Goal: Transaction & Acquisition: Purchase product/service

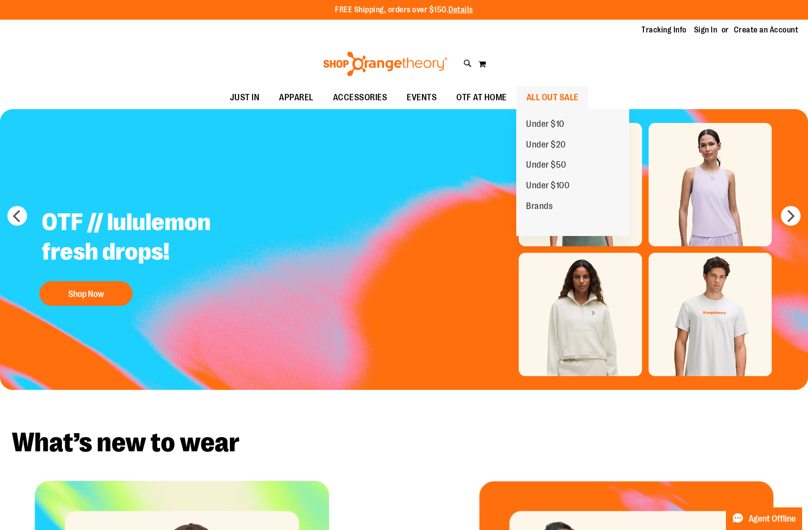
type input "**********"
click at [576, 100] on span "ALL OUT SALE" at bounding box center [553, 97] width 52 height 22
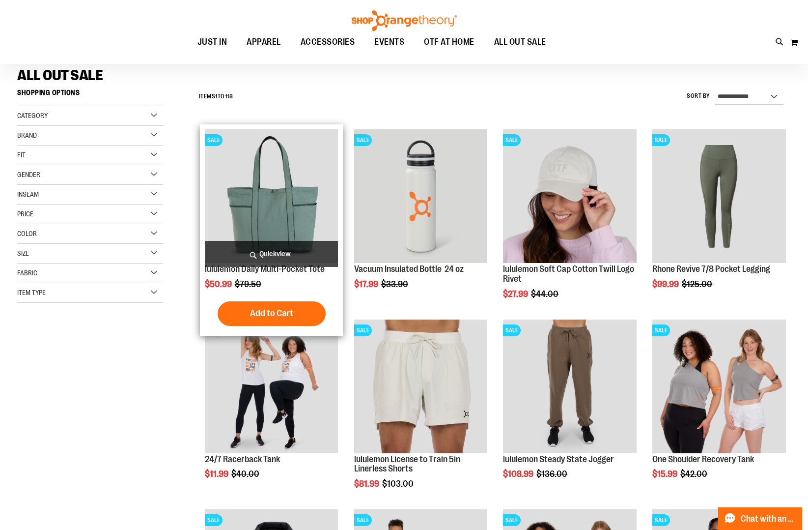
scroll to position [74, 0]
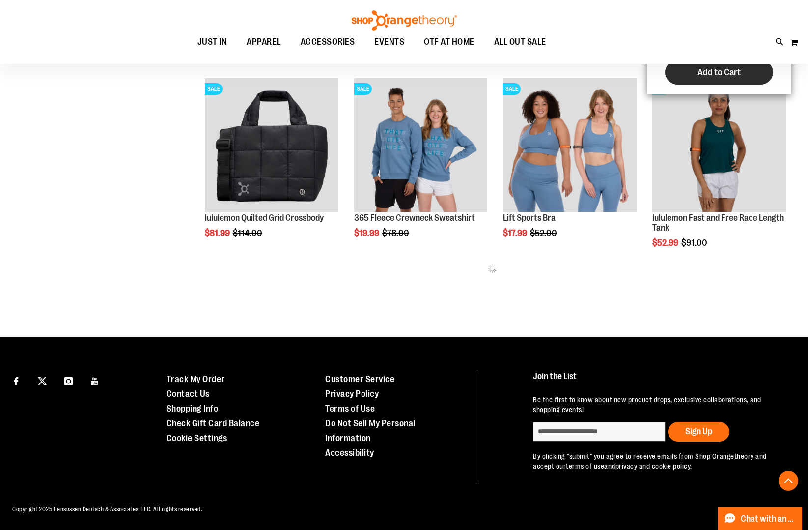
scroll to position [502, 0]
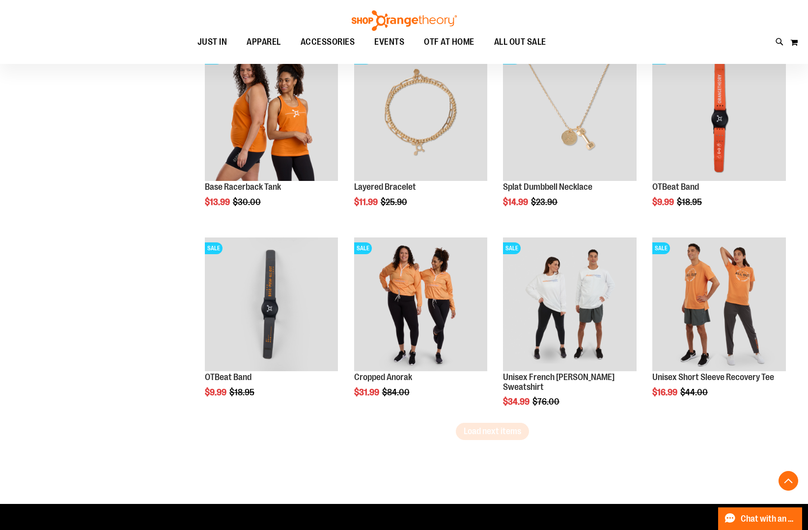
scroll to position [1525, 0]
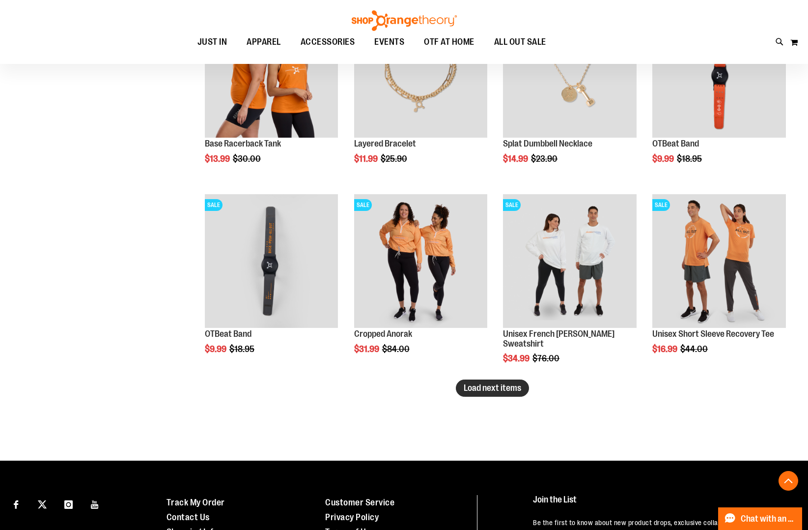
type input "**********"
click at [491, 387] on span "Load next items" at bounding box center [492, 388] width 57 height 10
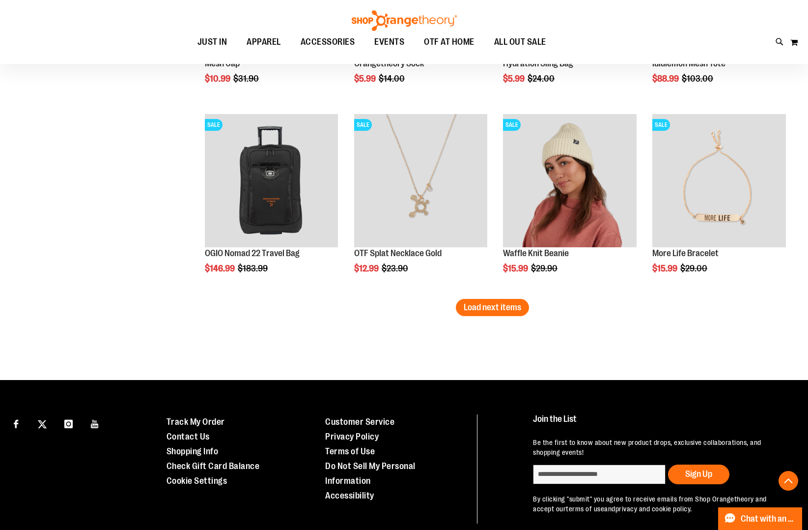
scroll to position [2176, 0]
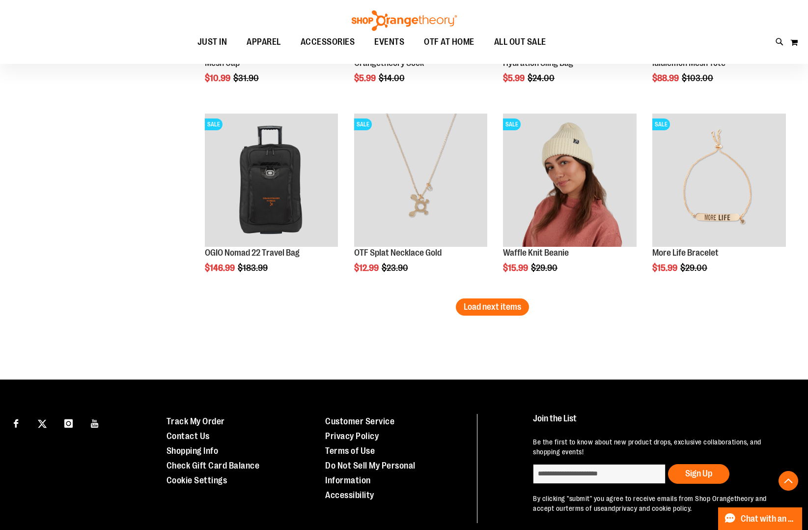
click at [496, 305] on span "Load next items" at bounding box center [492, 307] width 57 height 10
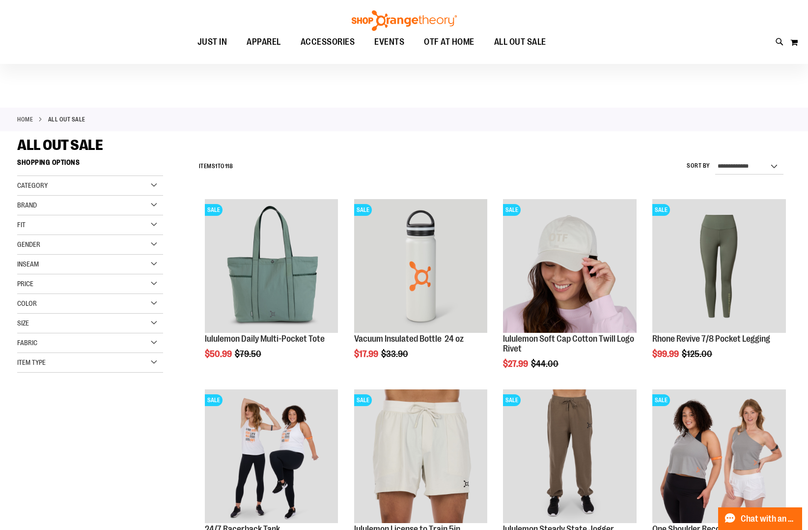
click at [158, 184] on div "Category" at bounding box center [90, 186] width 146 height 20
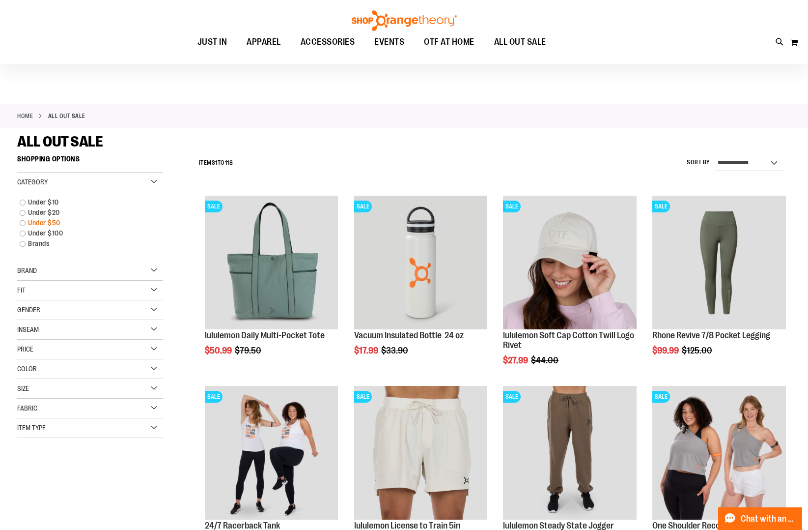
scroll to position [6, 0]
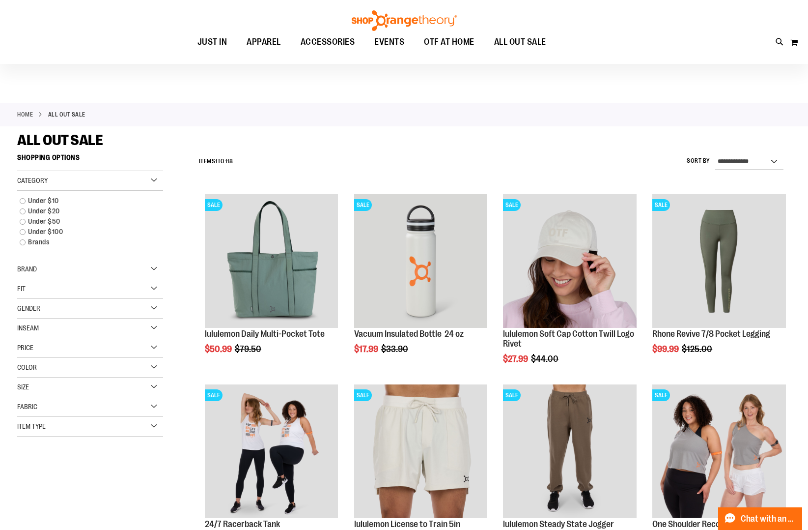
click at [42, 268] on div "Brand" at bounding box center [90, 269] width 146 height 20
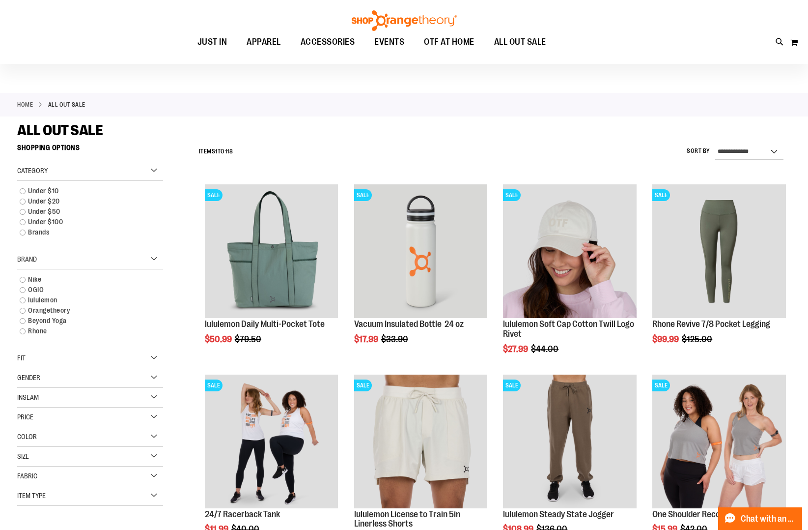
click at [99, 491] on div "Item Type" at bounding box center [90, 496] width 146 height 20
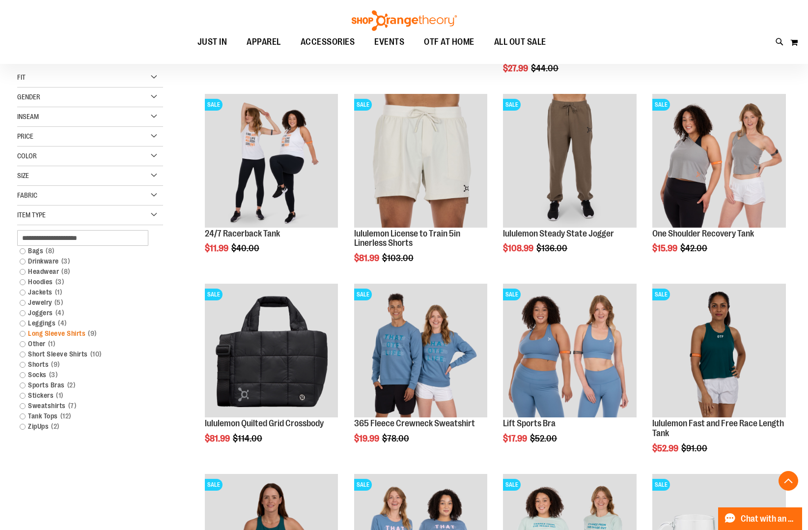
scroll to position [302, 0]
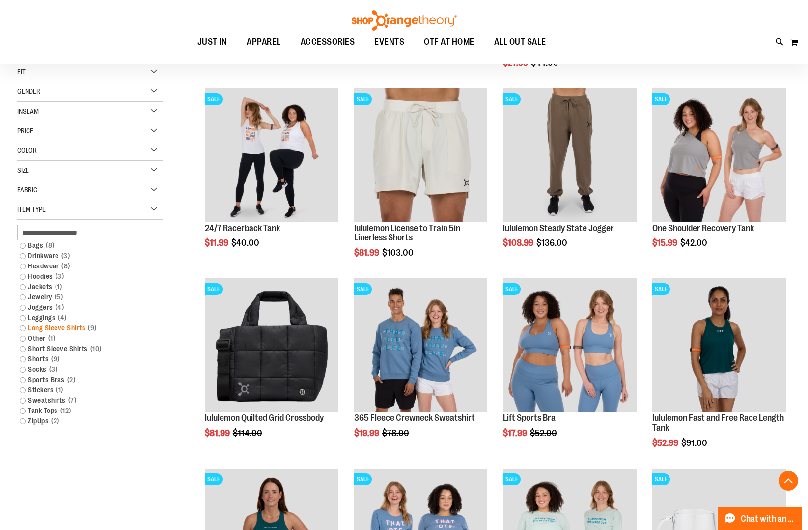
click at [23, 323] on link "Long Sleeve Shirts 9 items" at bounding box center [85, 328] width 140 height 10
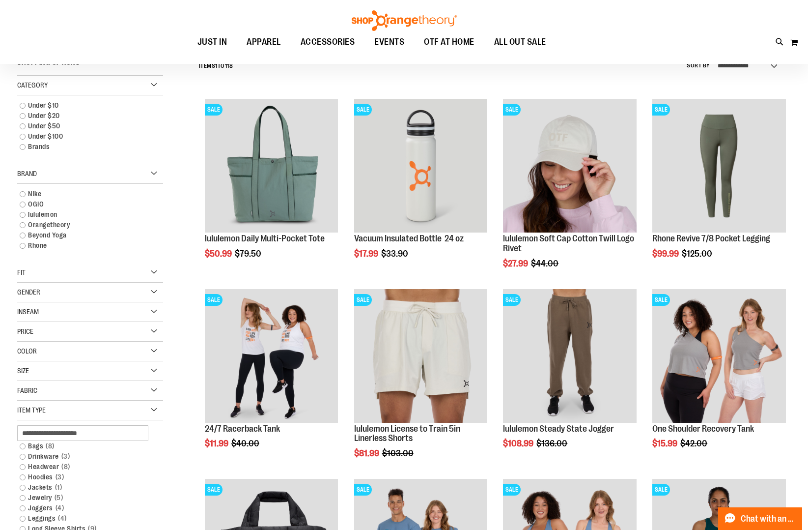
scroll to position [91, 0]
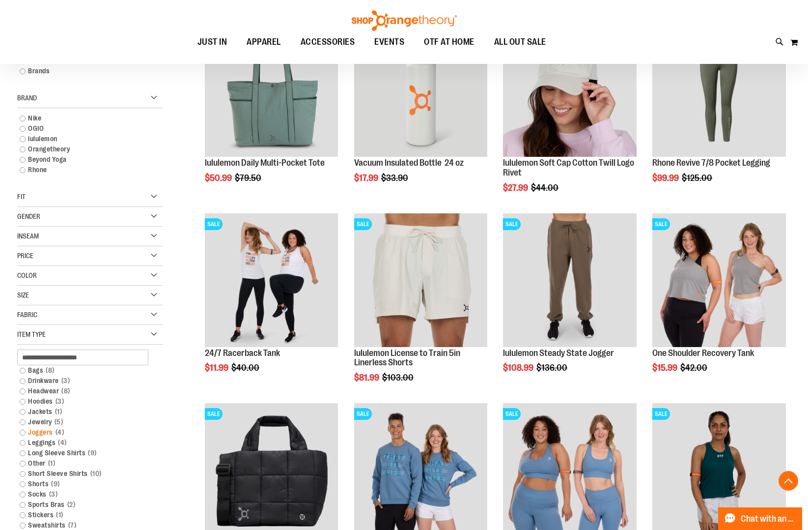
scroll to position [178, 0]
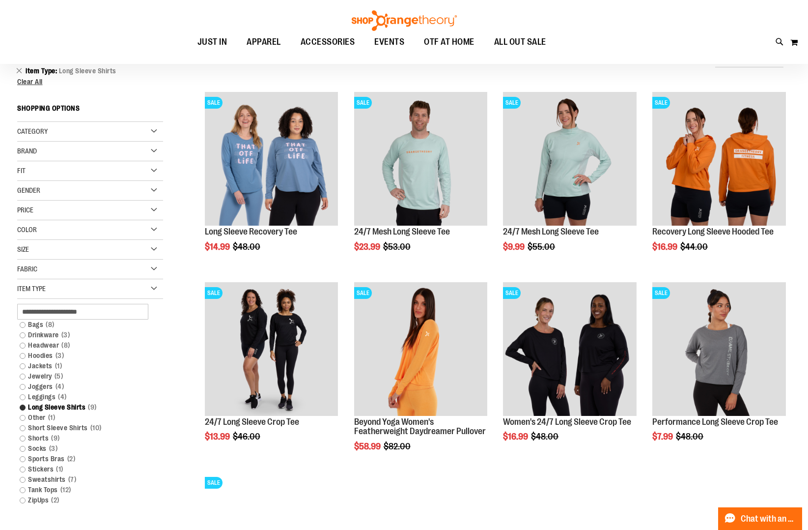
scroll to position [107, 0]
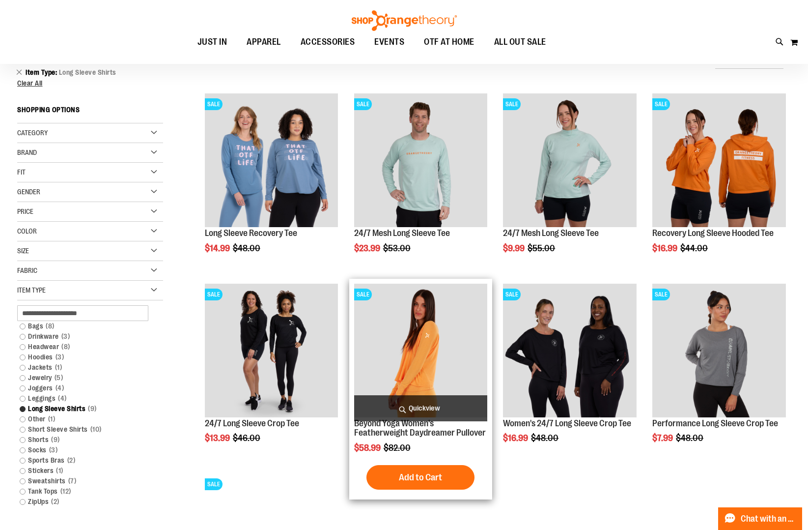
click at [422, 415] on span "Quickview" at bounding box center [421, 408] width 134 height 26
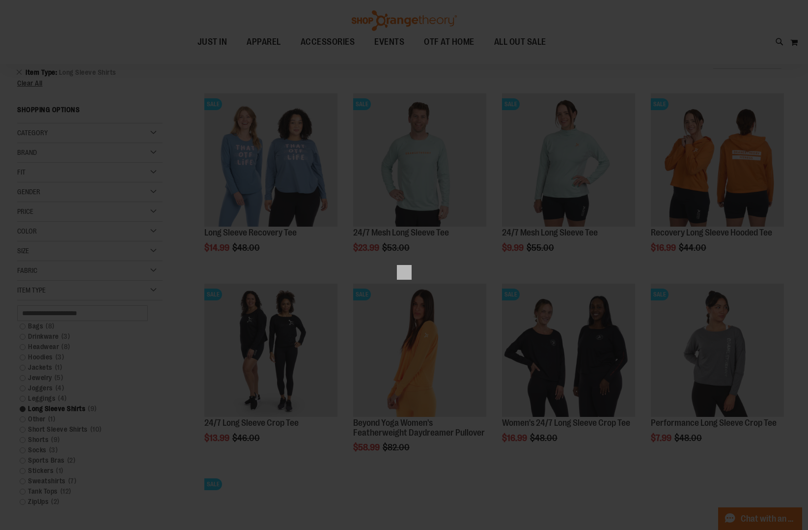
scroll to position [0, 0]
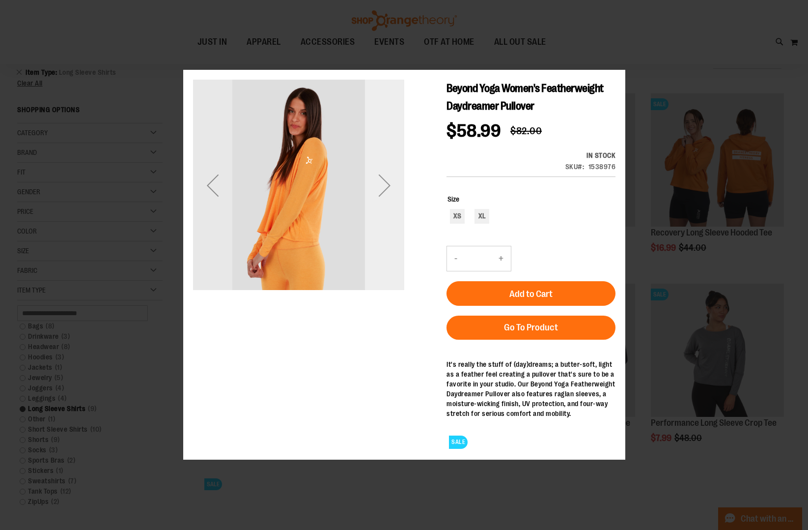
click at [387, 216] on div "Next" at bounding box center [384, 185] width 39 height 211
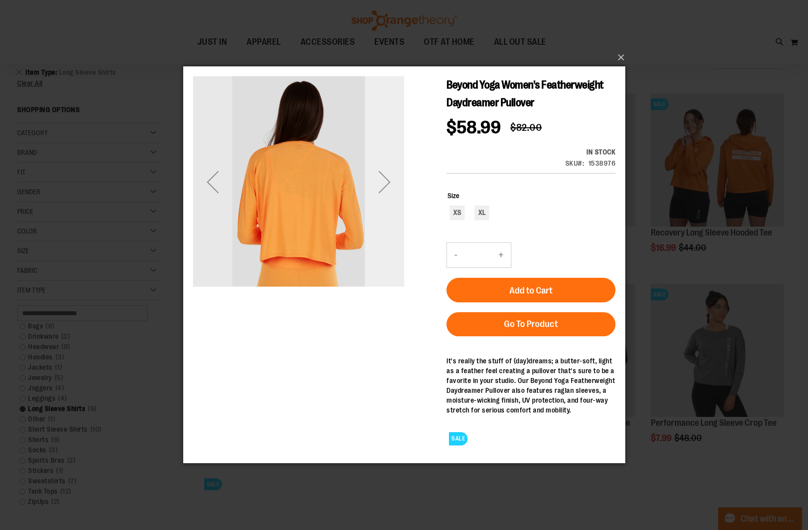
click at [385, 200] on div "Next" at bounding box center [384, 181] width 39 height 39
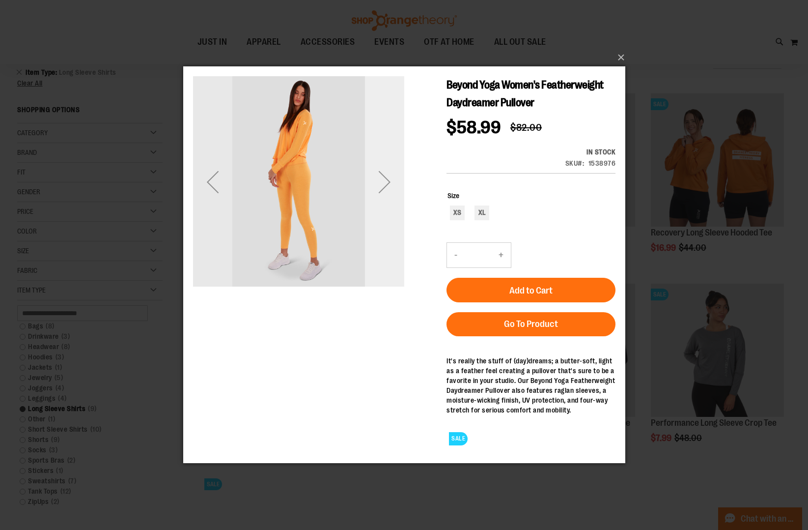
click at [385, 200] on div "Next" at bounding box center [384, 181] width 39 height 39
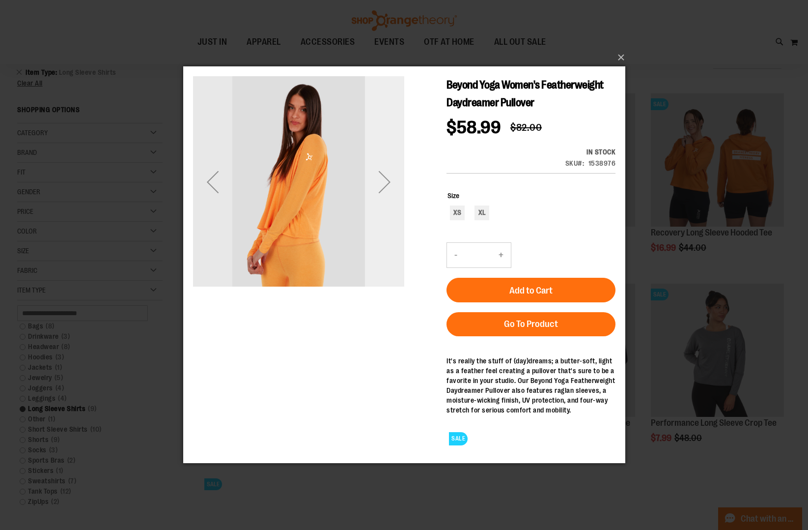
click at [385, 200] on div "Next" at bounding box center [384, 181] width 39 height 39
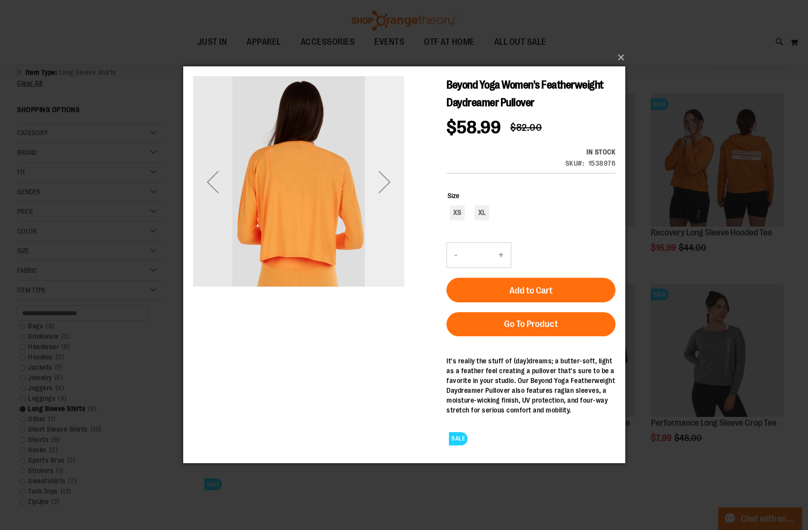
click at [385, 200] on div "Next" at bounding box center [384, 181] width 39 height 39
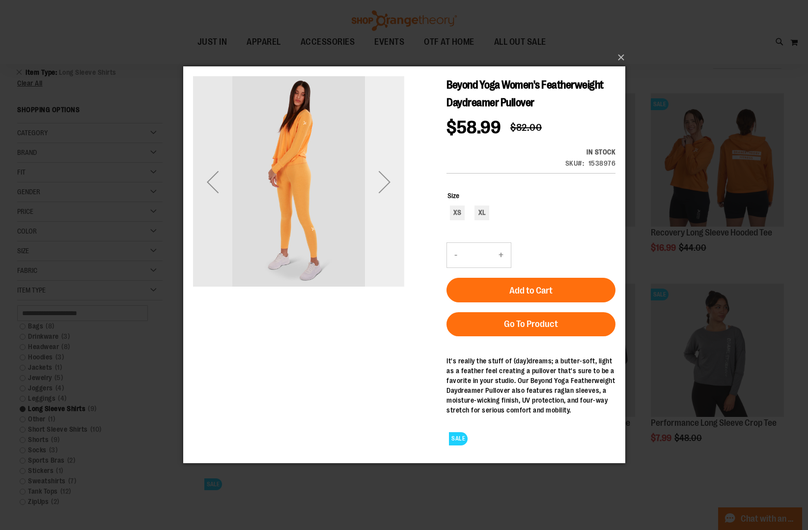
click at [385, 200] on div "Next" at bounding box center [384, 181] width 39 height 39
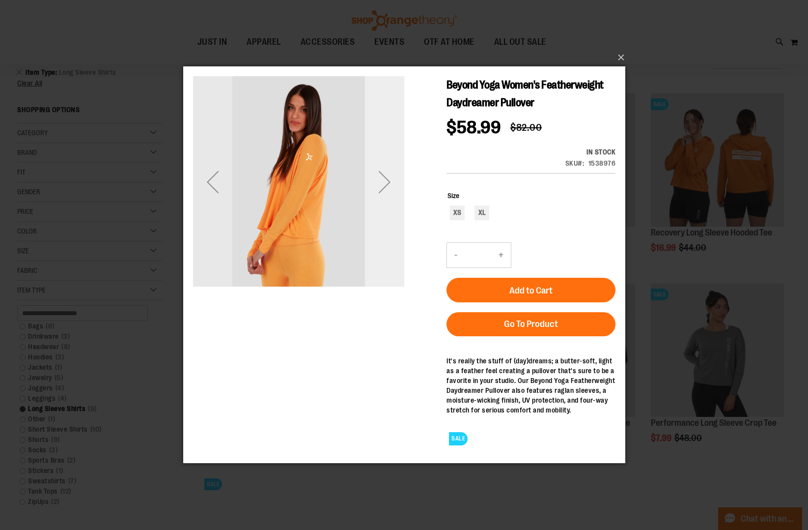
click at [385, 200] on div "Next" at bounding box center [384, 181] width 39 height 39
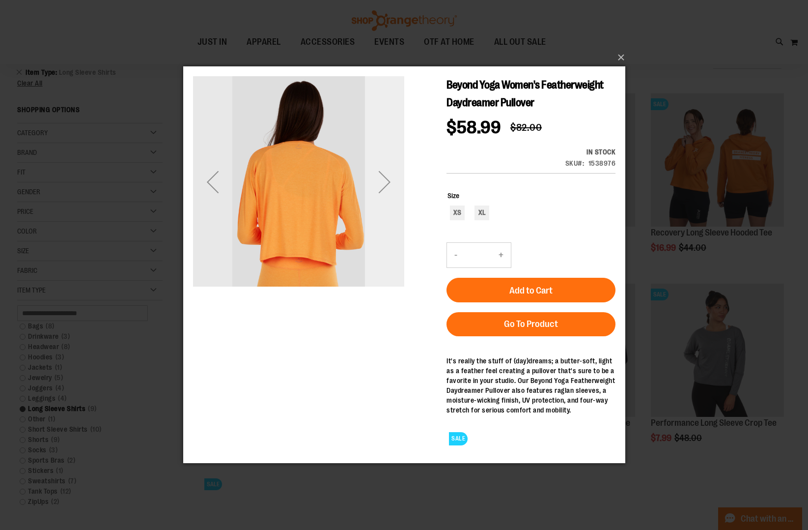
click at [385, 200] on div "Next" at bounding box center [384, 181] width 39 height 39
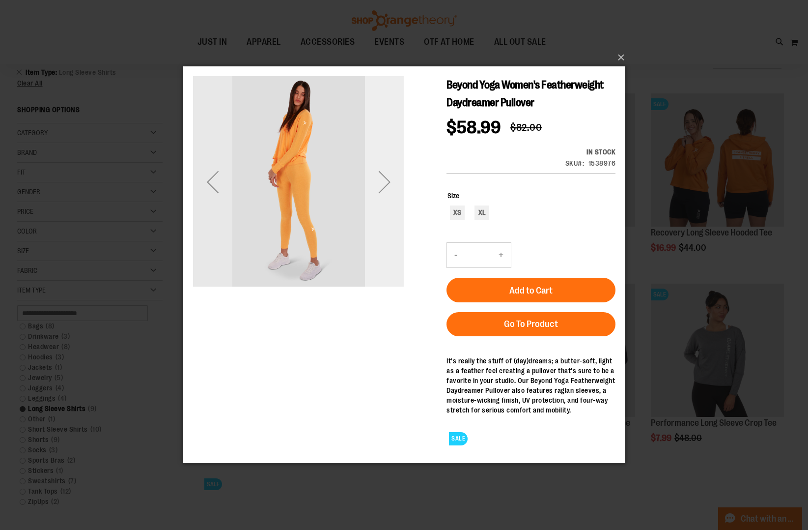
click at [385, 200] on div "Next" at bounding box center [384, 181] width 39 height 39
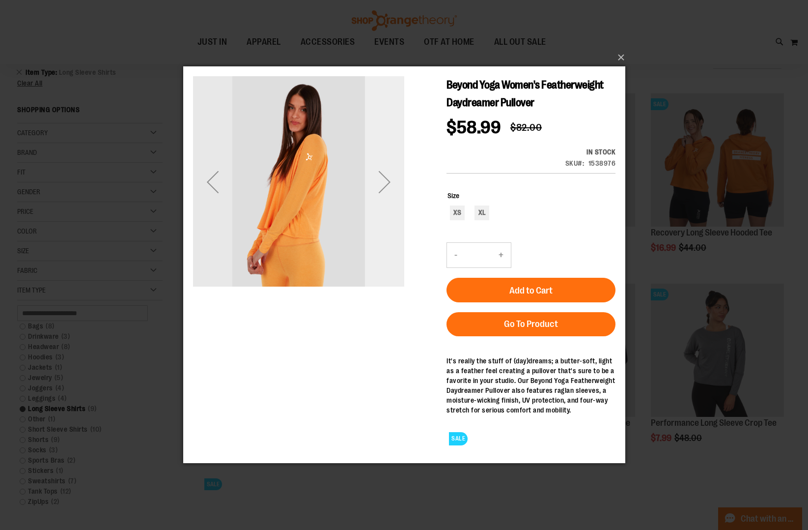
click at [385, 200] on div "Next" at bounding box center [384, 181] width 39 height 39
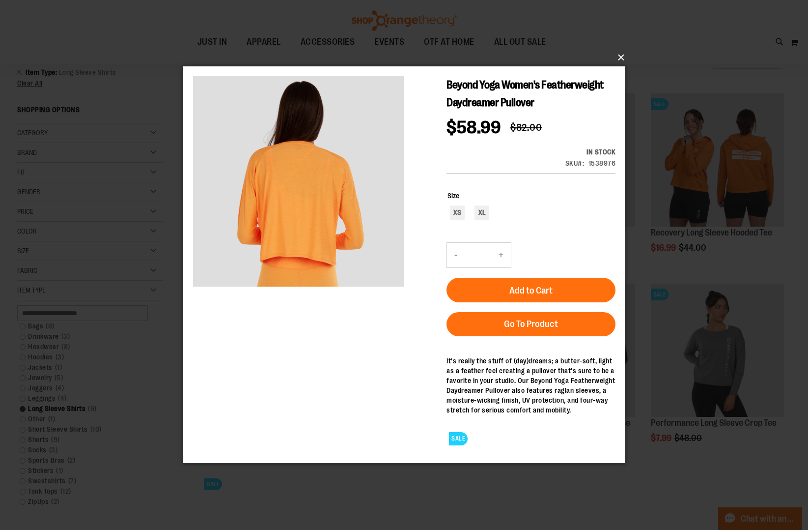
click at [621, 60] on button "×" at bounding box center [407, 58] width 442 height 22
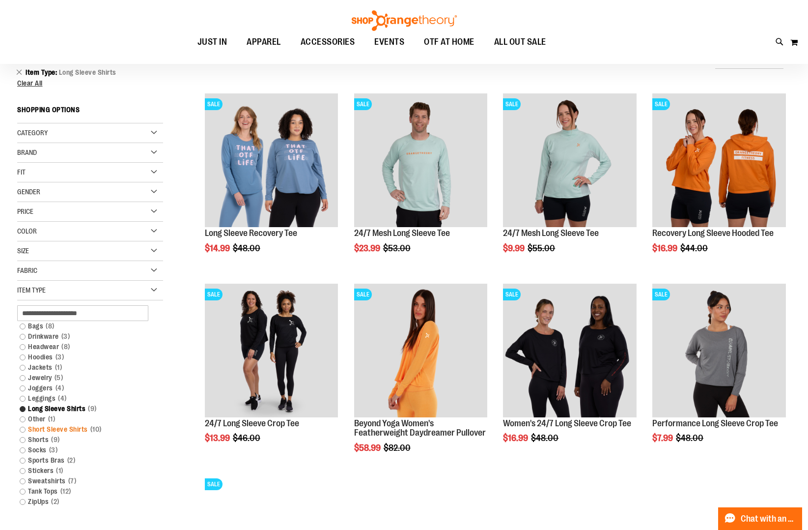
click at [64, 428] on link "Short Sleeve Shirts 10 items" at bounding box center [85, 429] width 140 height 10
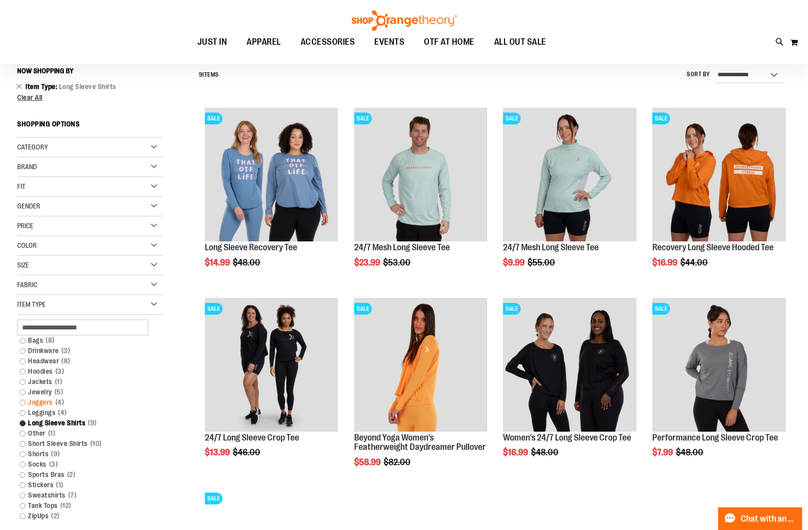
scroll to position [91, 0]
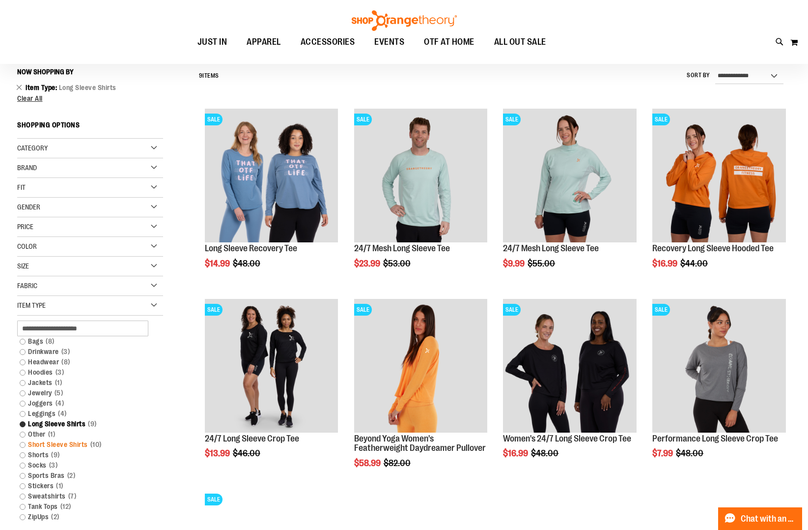
click at [26, 443] on link "Short Sleeve Shirts 10 items" at bounding box center [85, 444] width 140 height 10
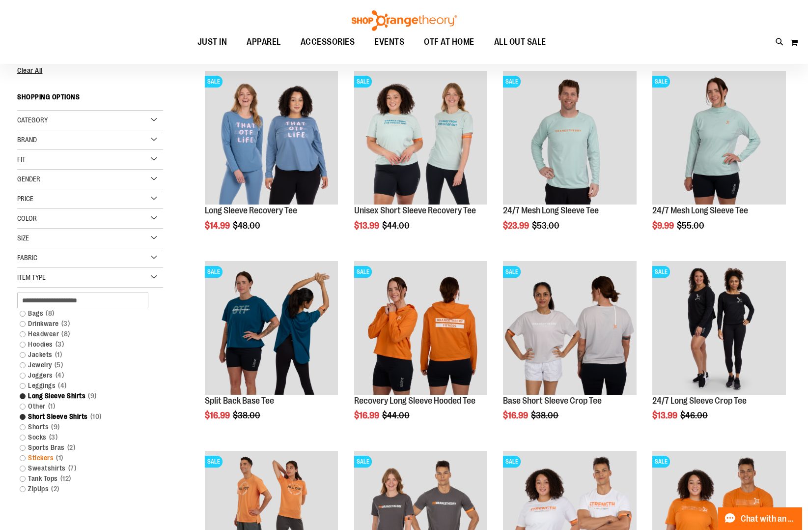
scroll to position [139, 0]
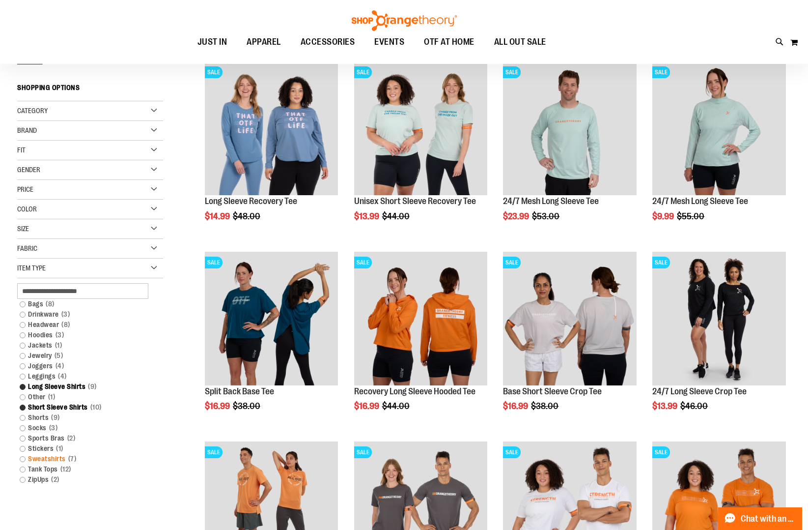
click at [23, 460] on link "Sweatshirts 7 items" at bounding box center [85, 459] width 140 height 10
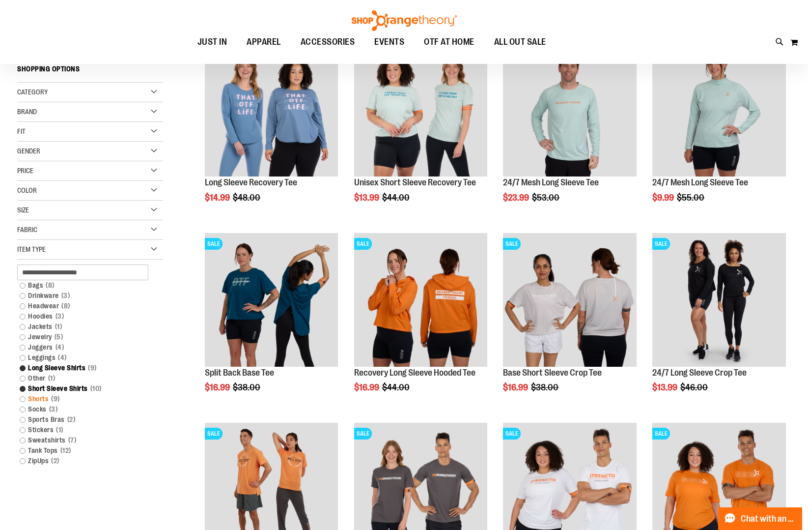
scroll to position [159, 0]
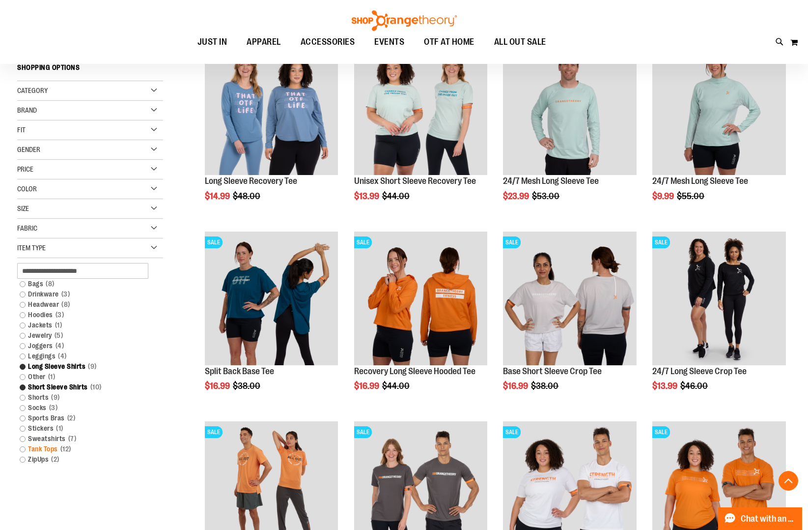
click at [22, 449] on link "Tank Tops 12 items" at bounding box center [85, 449] width 140 height 10
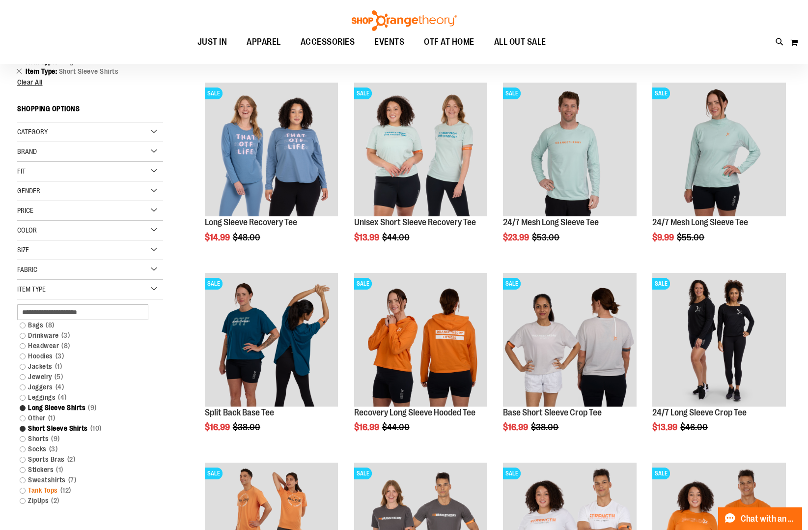
scroll to position [119, 0]
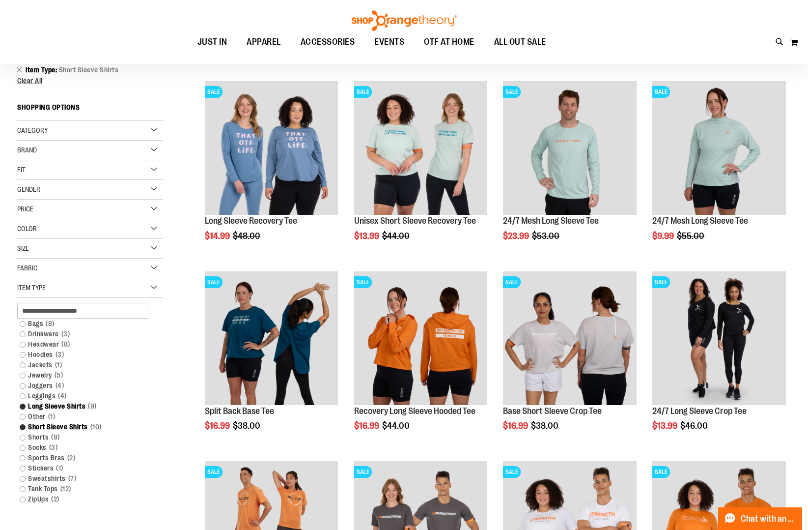
click at [51, 485] on div "**********" at bounding box center [404, 370] width 774 height 669
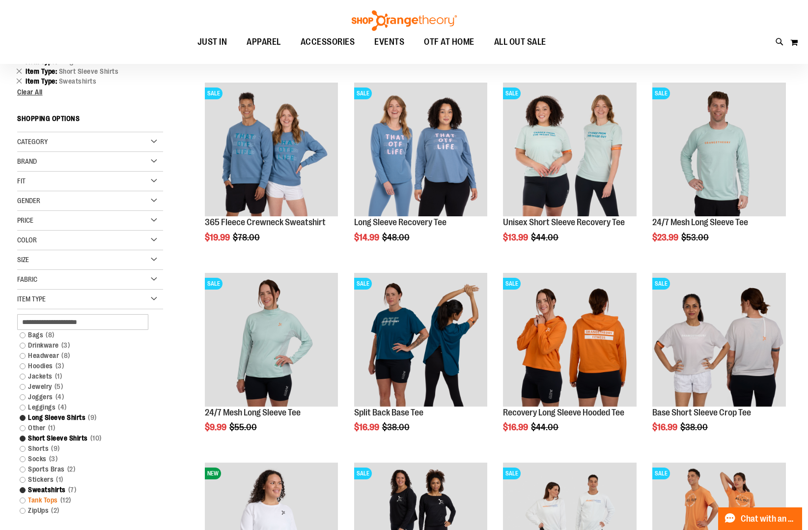
click at [44, 499] on link "Tank Tops 12 items" at bounding box center [85, 500] width 140 height 10
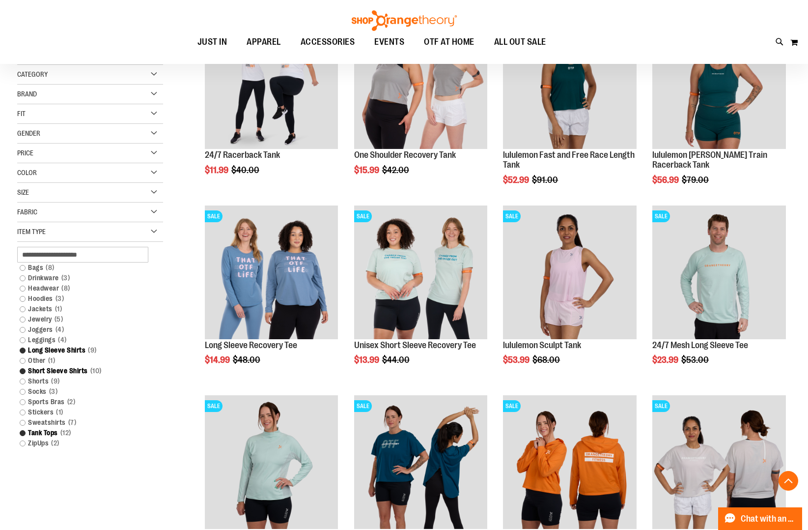
scroll to position [195, 0]
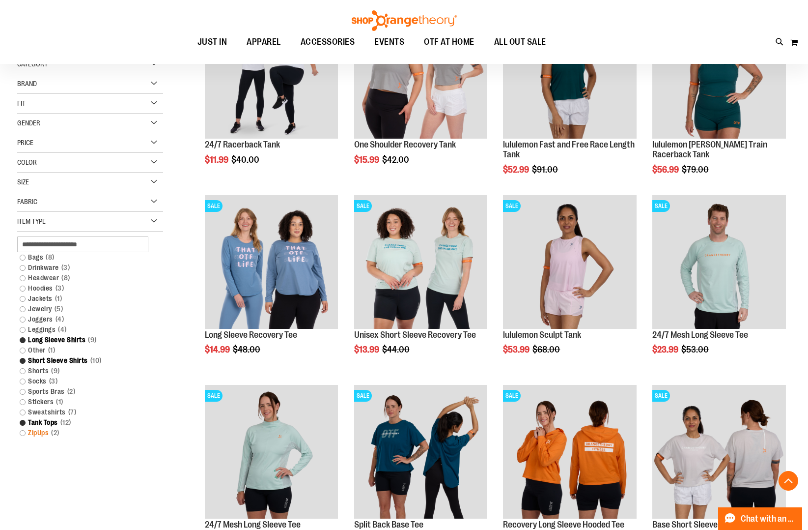
click at [36, 432] on link "ZipUps 2 items" at bounding box center [85, 432] width 140 height 10
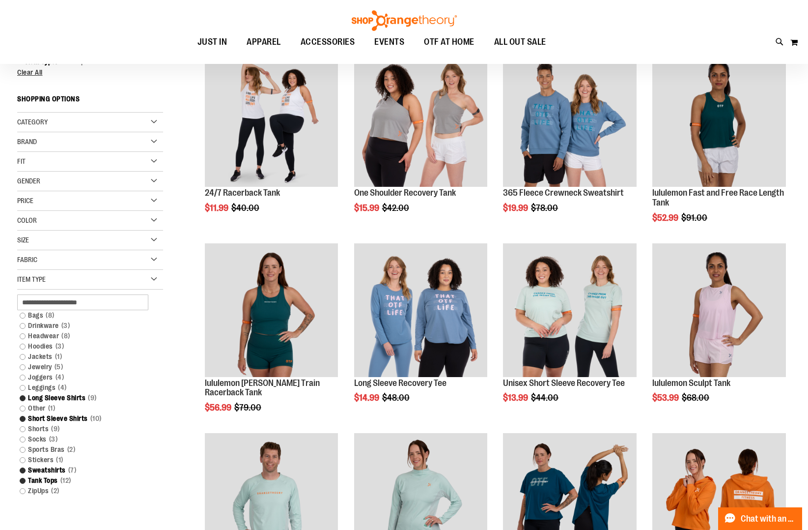
scroll to position [157, 0]
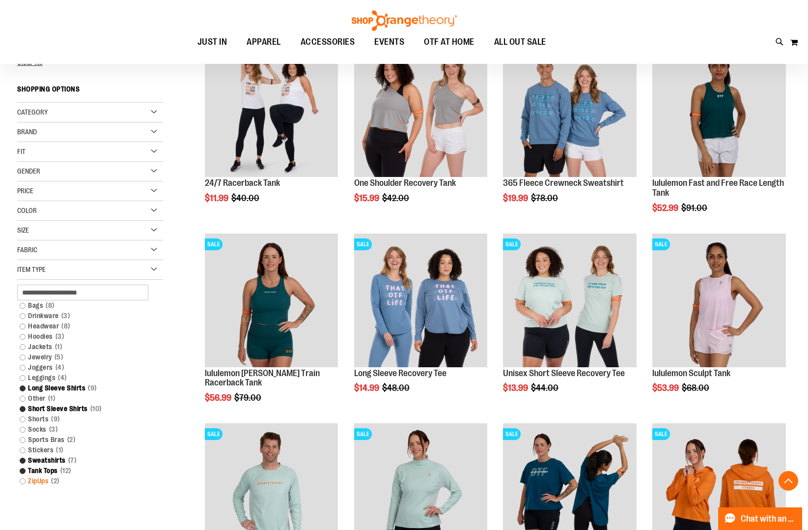
click at [22, 481] on link "ZipUps 2 items" at bounding box center [85, 481] width 140 height 10
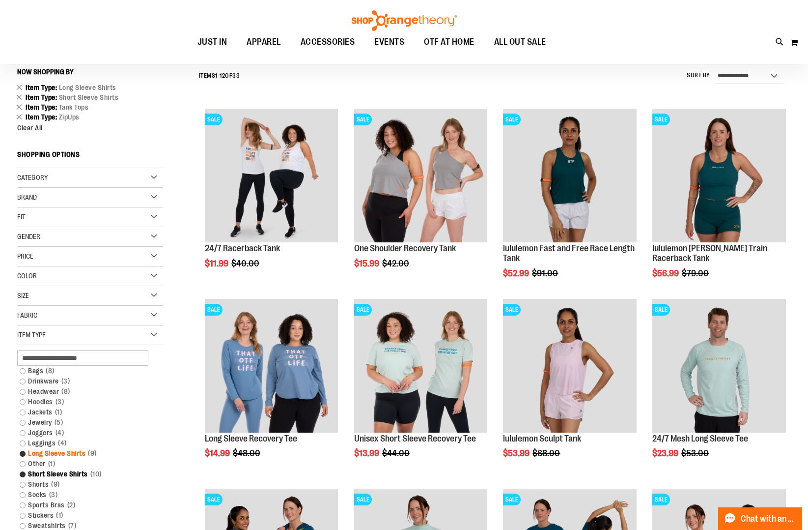
scroll to position [182, 0]
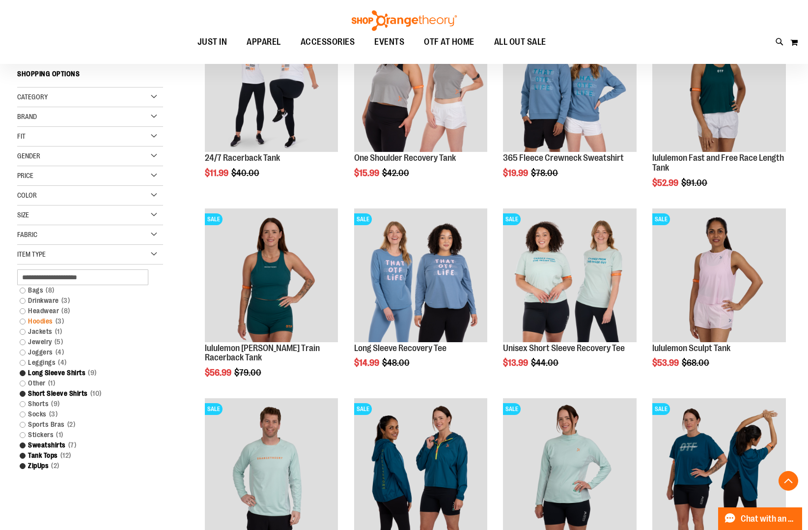
click at [21, 321] on link "Hoodies 3 items" at bounding box center [85, 321] width 140 height 10
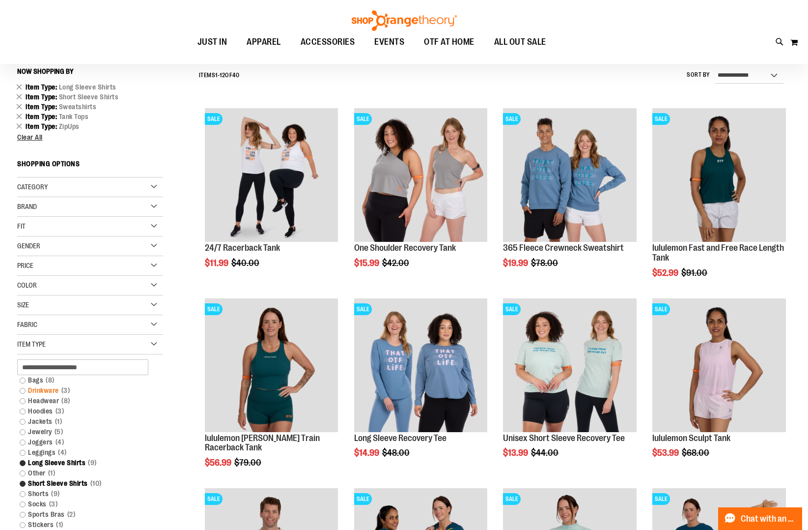
scroll to position [91, 0]
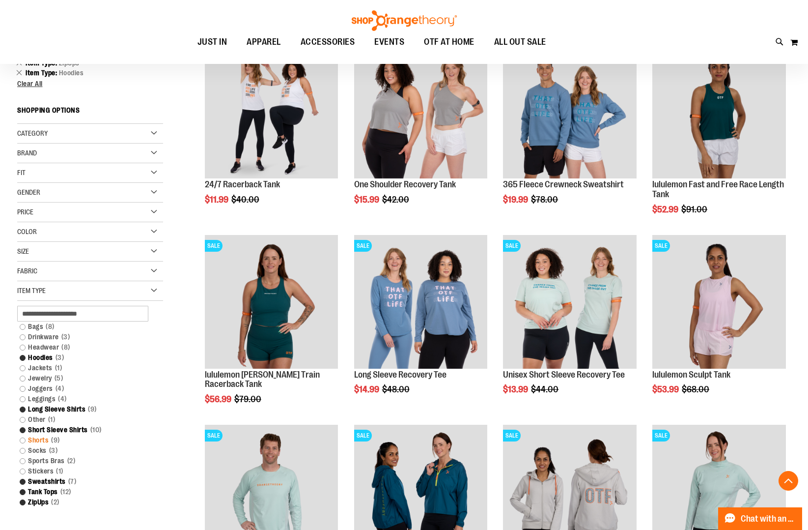
scroll to position [157, 0]
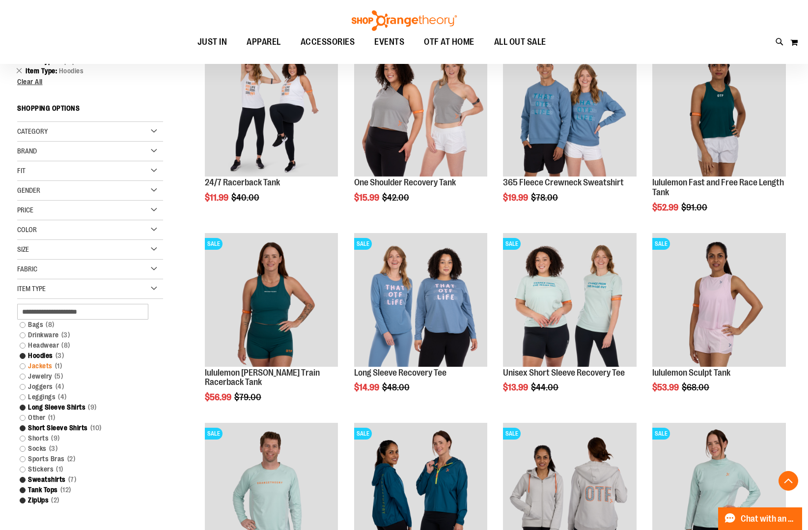
click at [23, 365] on link "Jackets 1 item" at bounding box center [85, 366] width 140 height 10
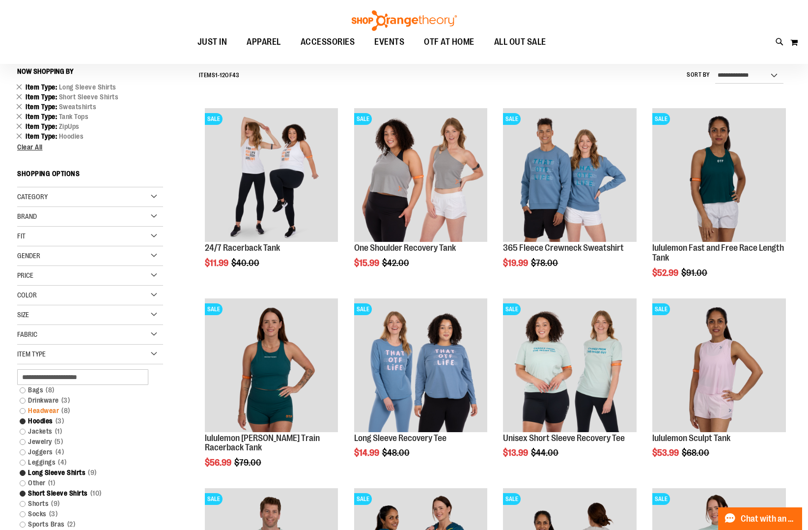
scroll to position [91, 0]
click at [19, 430] on link "Jackets 1 item" at bounding box center [85, 431] width 140 height 10
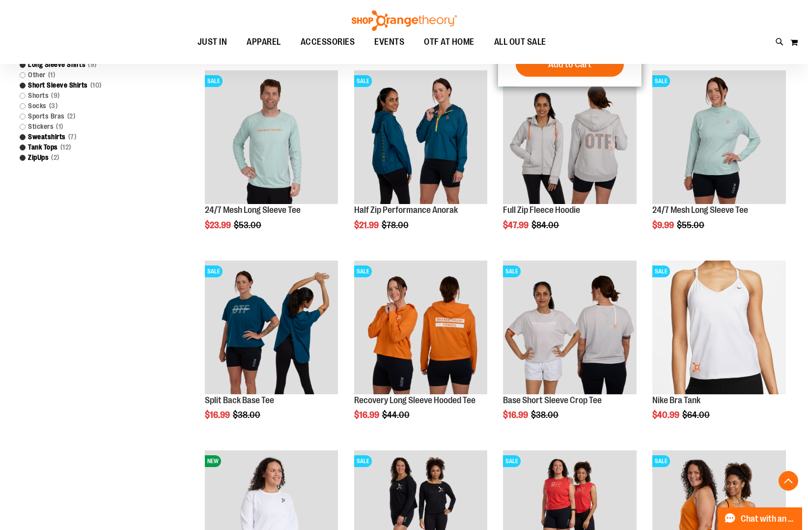
scroll to position [511, 0]
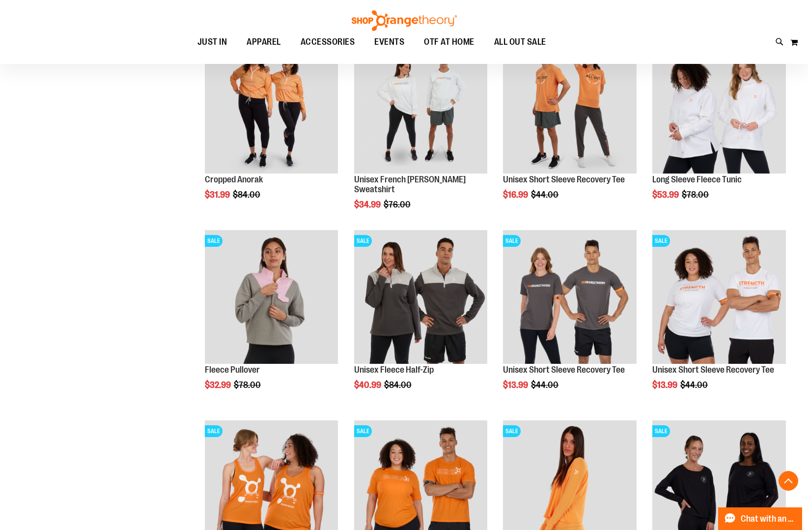
scroll to position [1111, 0]
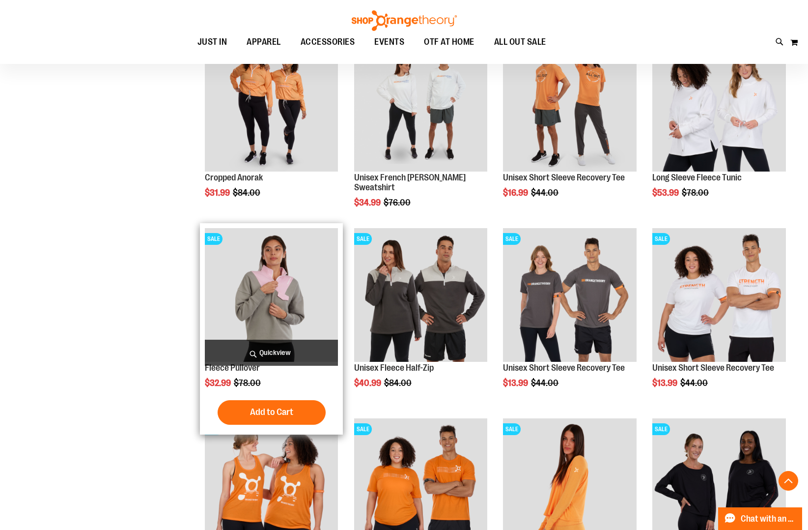
click at [279, 352] on span "Quickview" at bounding box center [272, 353] width 134 height 26
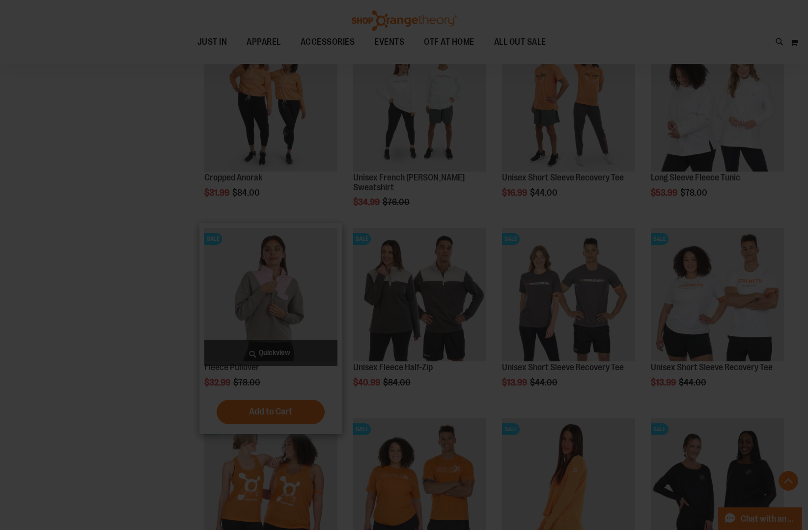
scroll to position [0, 0]
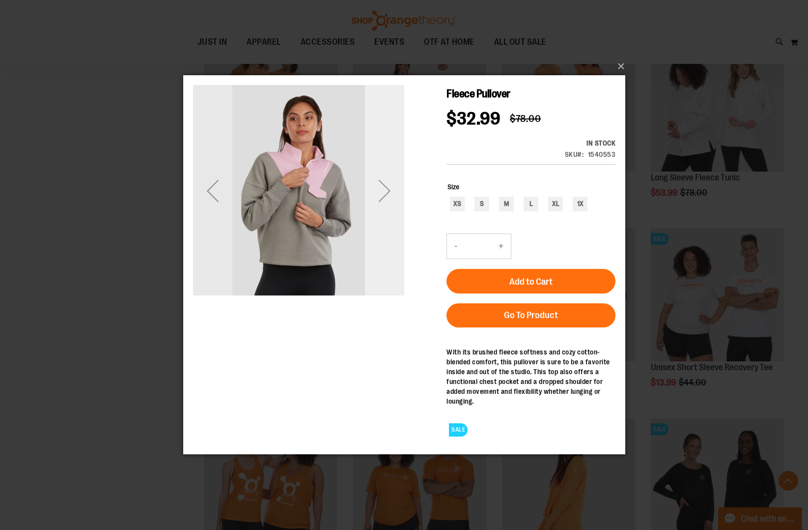
click at [382, 196] on div "Next" at bounding box center [384, 190] width 39 height 39
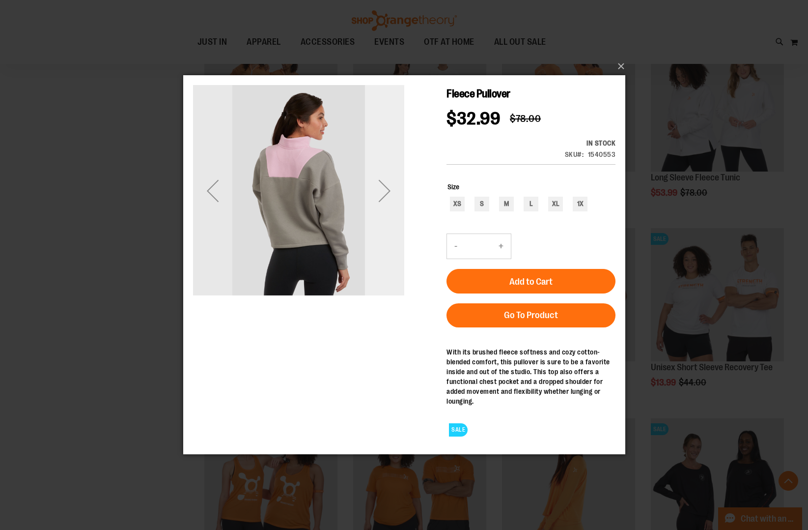
click at [382, 196] on div "Next" at bounding box center [384, 190] width 39 height 39
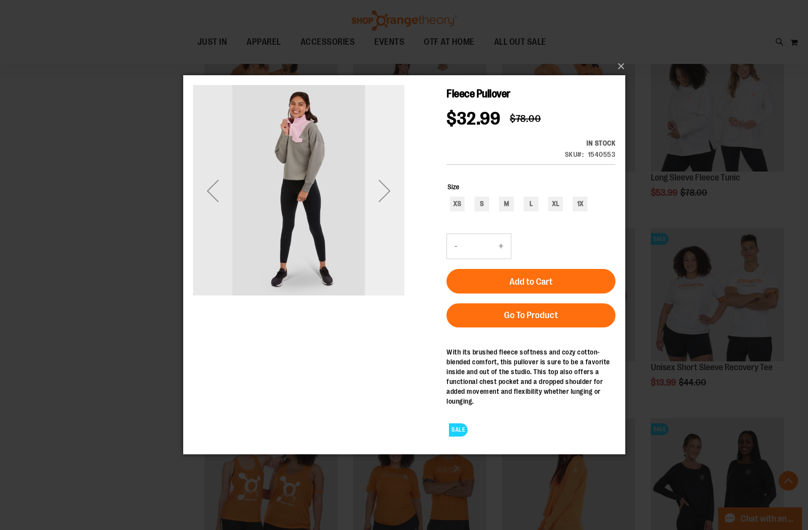
click at [382, 196] on div "Next" at bounding box center [384, 190] width 39 height 39
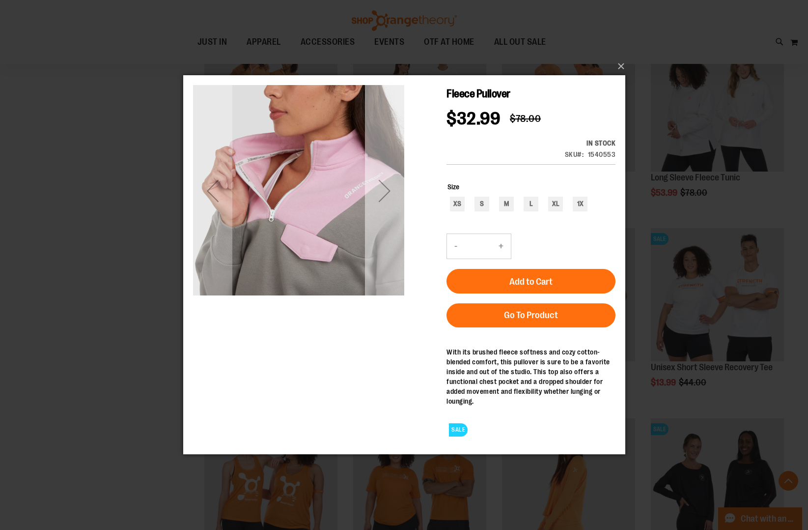
click at [382, 196] on div "Next" at bounding box center [384, 190] width 39 height 39
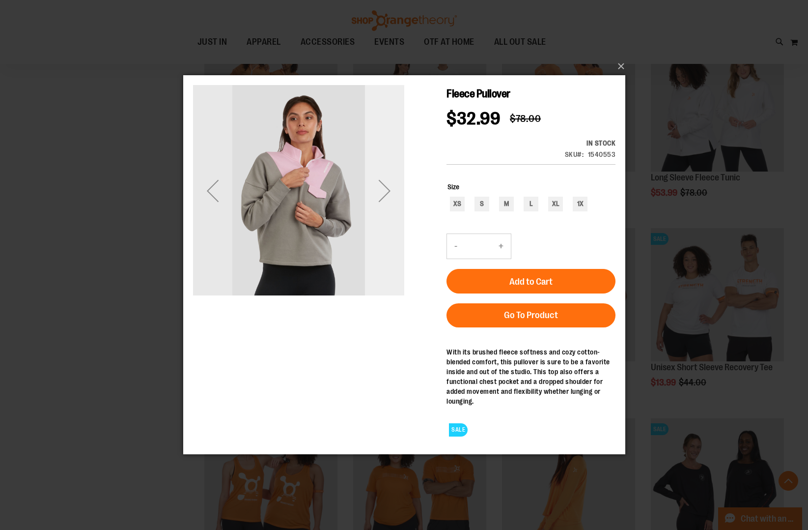
click at [382, 196] on div "Next" at bounding box center [384, 190] width 39 height 39
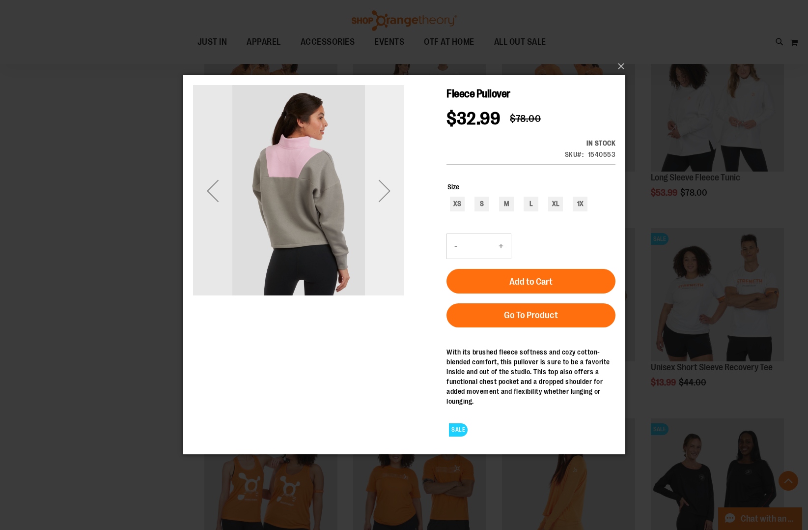
click at [382, 196] on div "Next" at bounding box center [384, 190] width 39 height 39
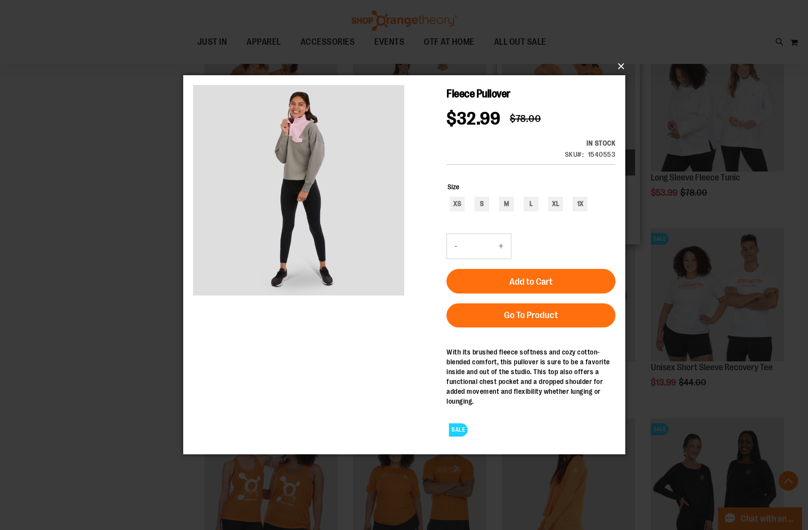
click at [619, 67] on button "×" at bounding box center [407, 67] width 442 height 22
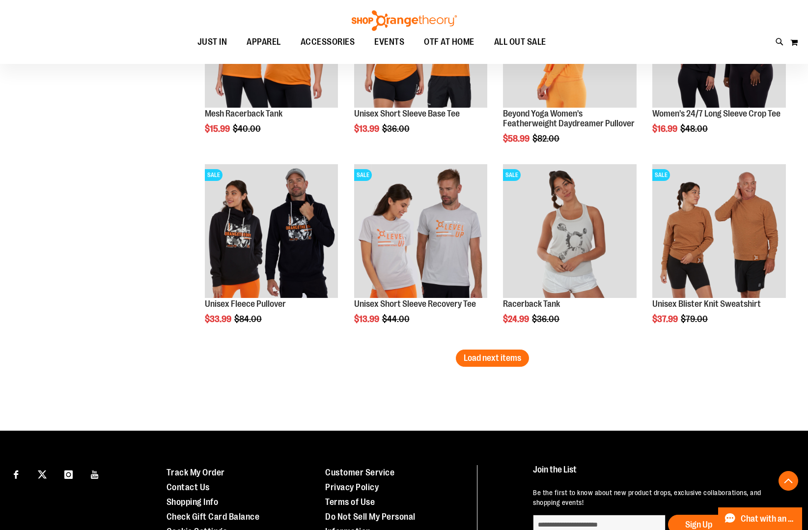
scroll to position [1583, 0]
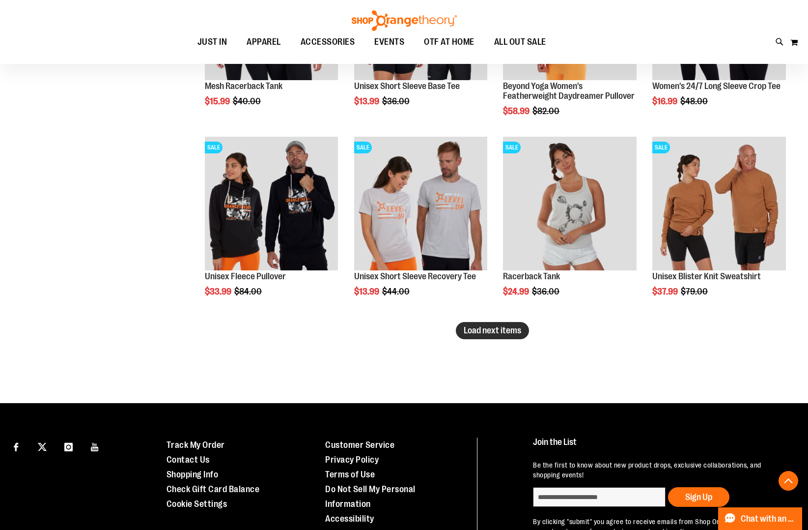
click at [505, 324] on button "Load next items" at bounding box center [492, 330] width 73 height 17
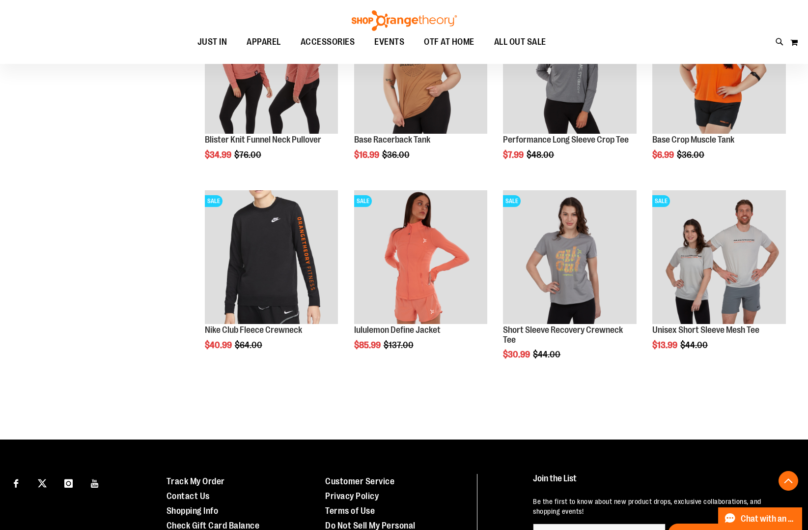
scroll to position [1910, 0]
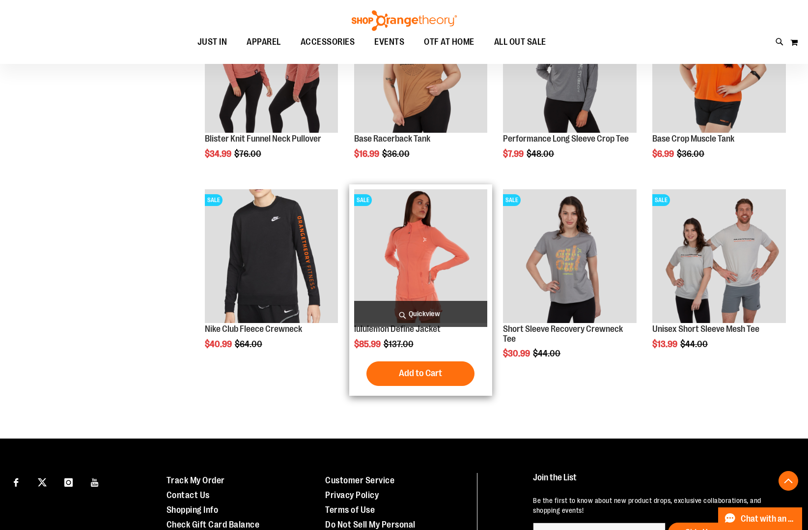
click at [427, 314] on span "Quickview" at bounding box center [421, 314] width 134 height 26
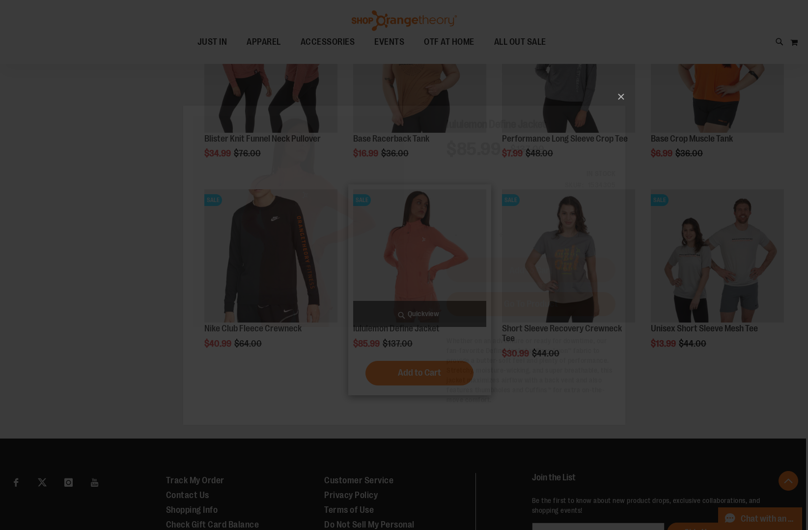
scroll to position [0, 0]
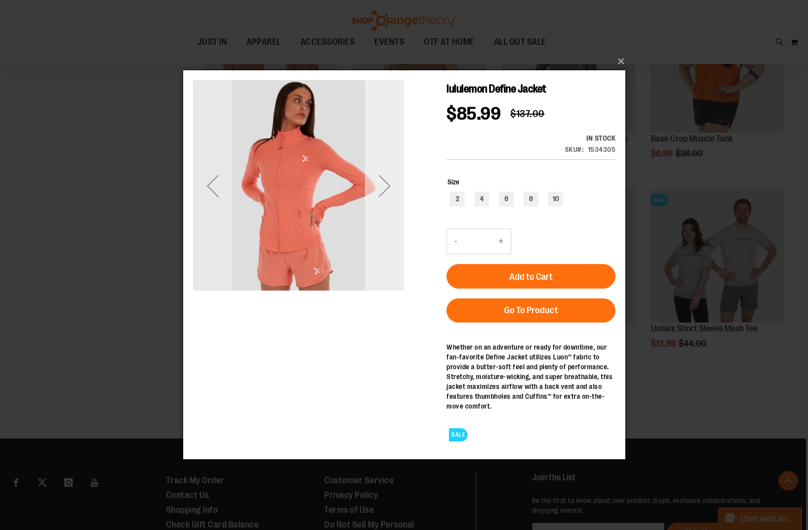
click at [388, 172] on div "Next" at bounding box center [384, 185] width 39 height 39
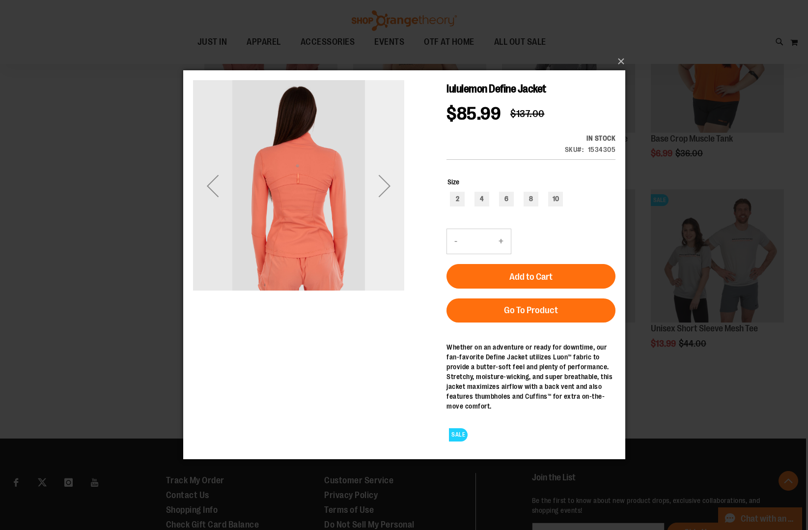
click at [385, 172] on div "Next" at bounding box center [384, 185] width 39 height 39
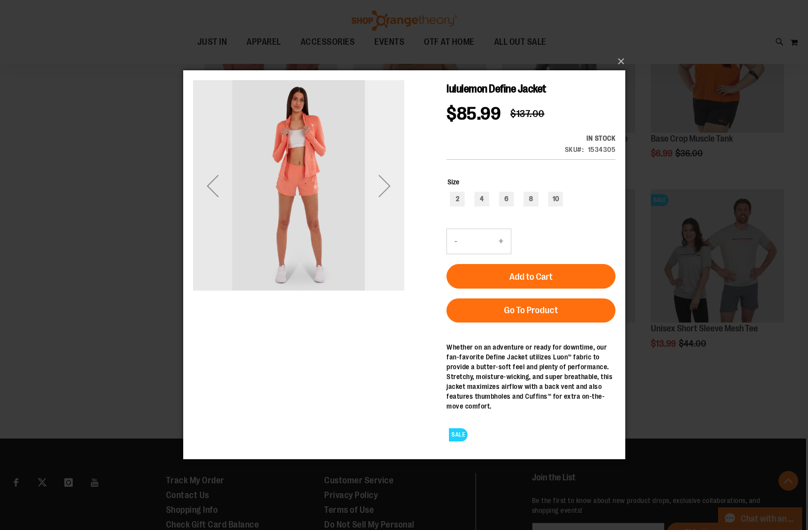
click at [385, 172] on div "Next" at bounding box center [384, 185] width 39 height 39
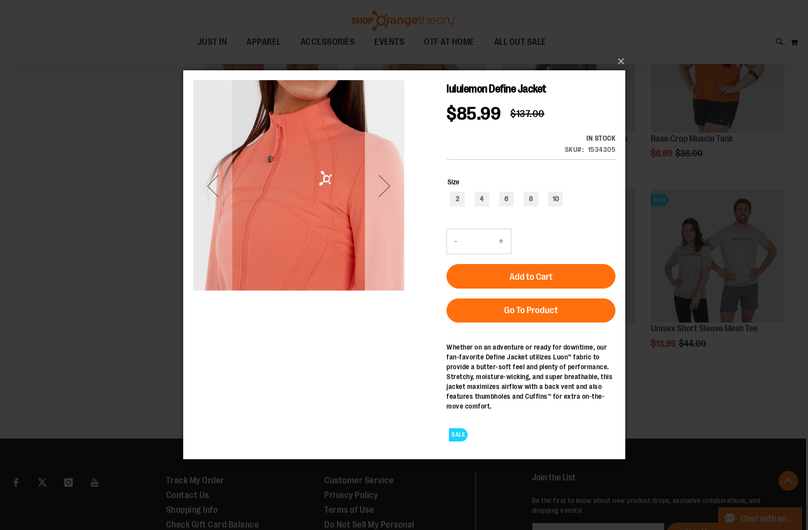
click at [385, 172] on div "Next" at bounding box center [384, 185] width 39 height 39
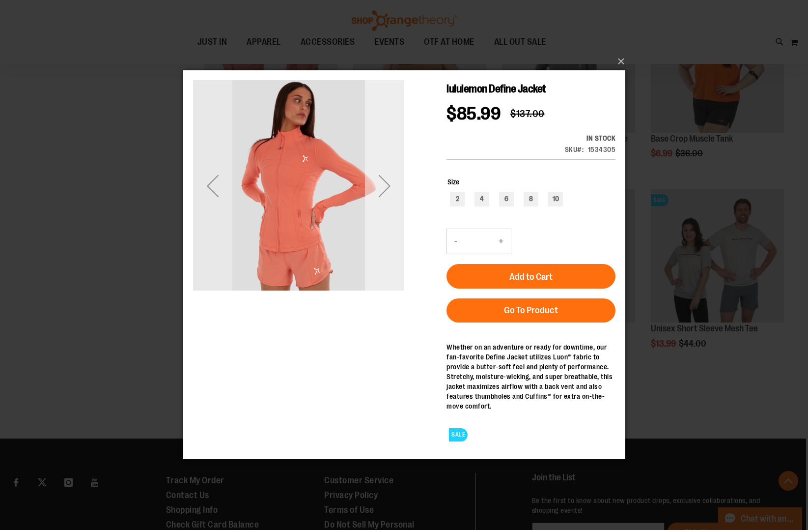
click at [385, 172] on div "Next" at bounding box center [384, 185] width 39 height 39
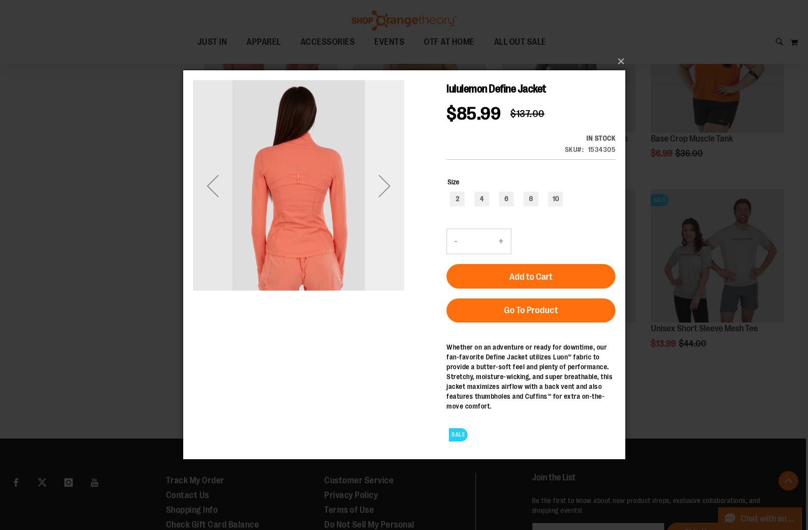
click at [385, 172] on div "Next" at bounding box center [384, 185] width 39 height 39
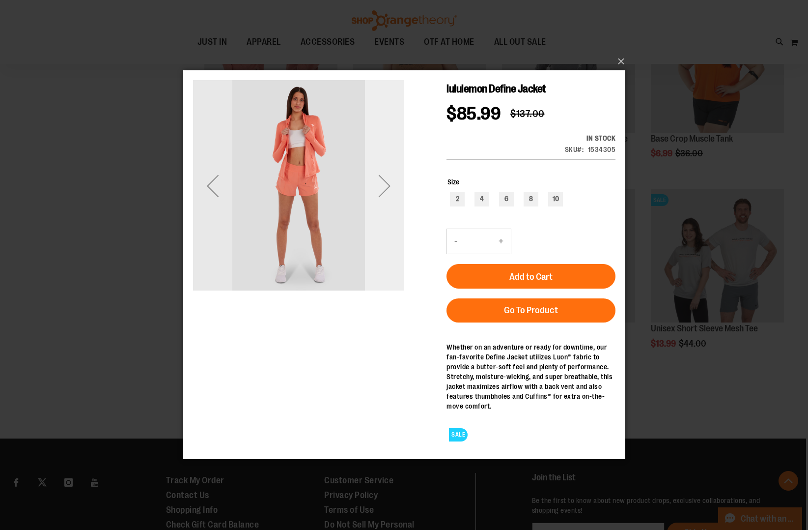
click at [385, 172] on div "Next" at bounding box center [384, 185] width 39 height 39
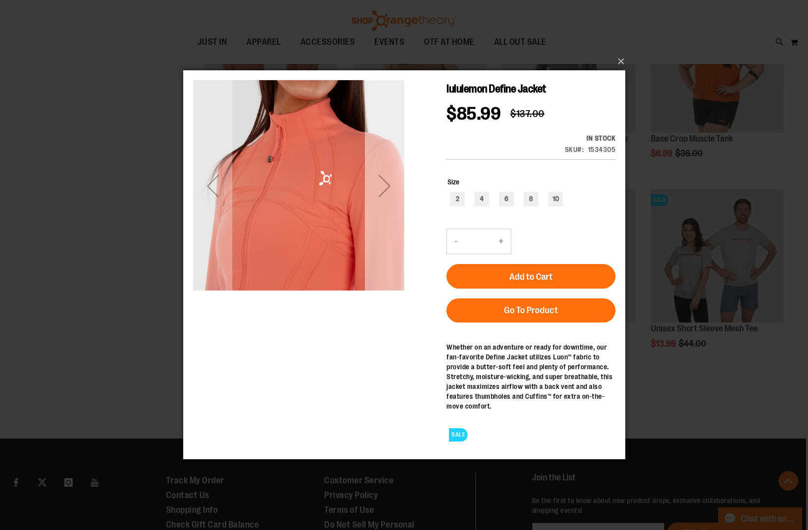
click at [385, 172] on div "Next" at bounding box center [384, 185] width 39 height 39
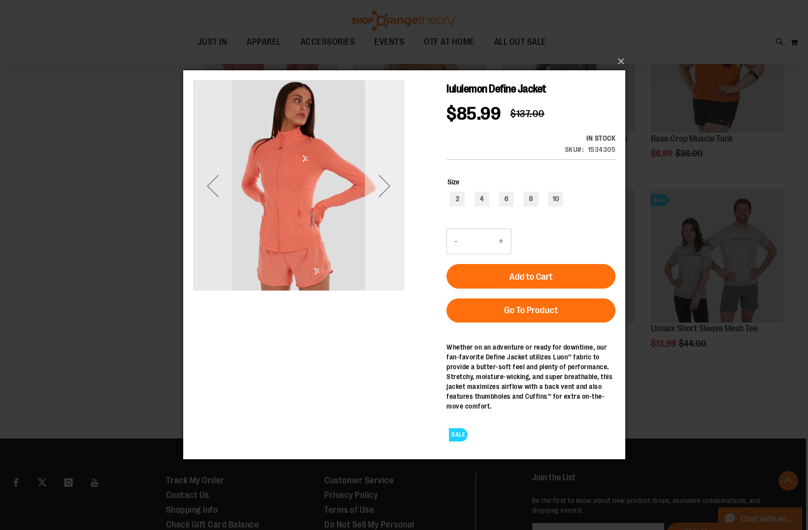
click at [385, 172] on div "Next" at bounding box center [384, 185] width 39 height 39
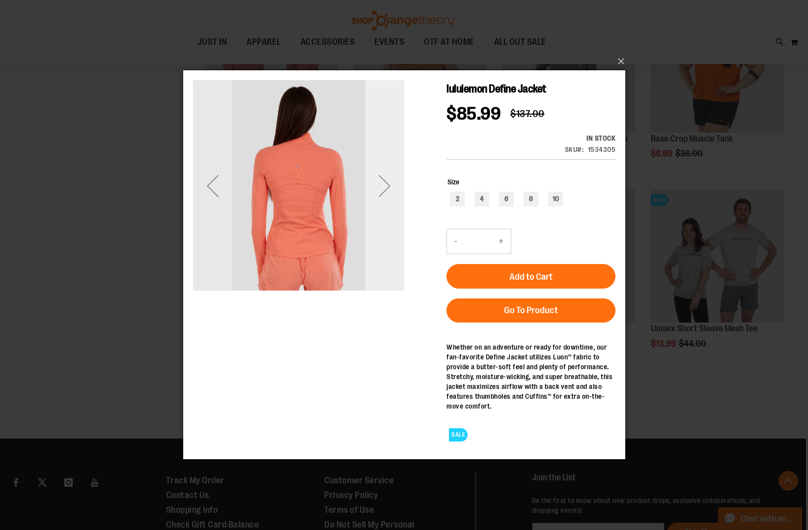
click at [385, 172] on div "Next" at bounding box center [384, 185] width 39 height 39
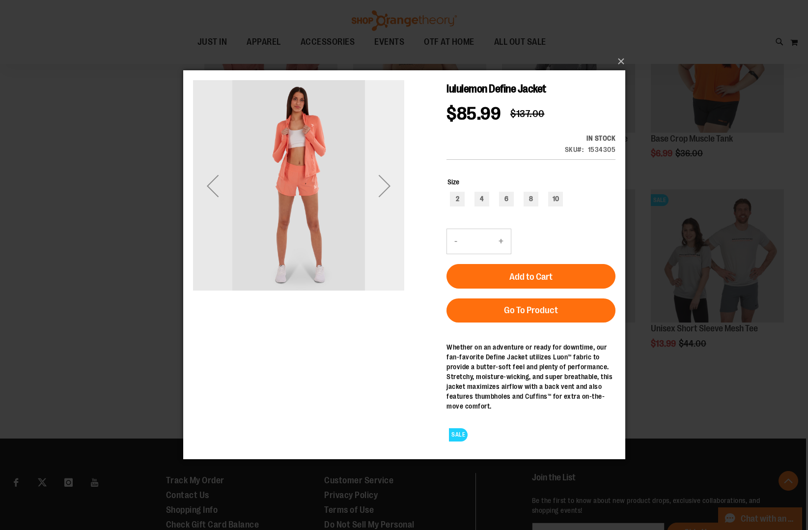
click at [385, 172] on div "Next" at bounding box center [384, 185] width 39 height 39
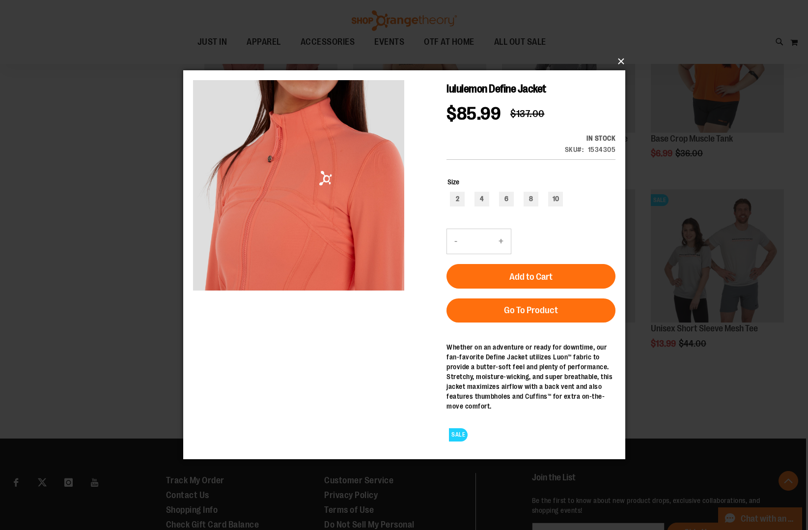
click at [619, 66] on button "×" at bounding box center [407, 62] width 442 height 22
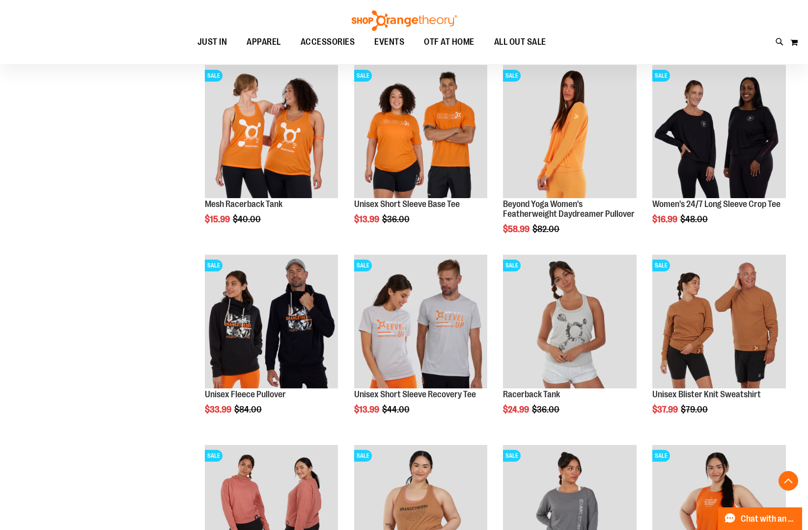
scroll to position [1463, 0]
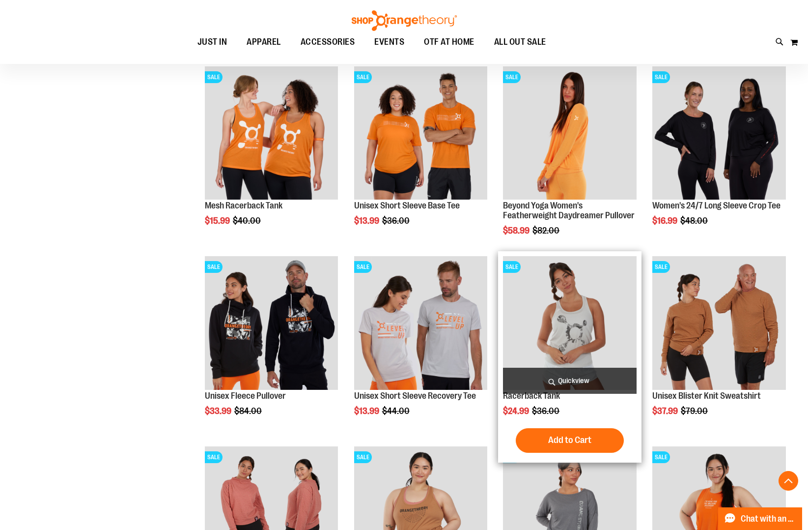
click at [601, 379] on span "Quickview" at bounding box center [570, 381] width 134 height 26
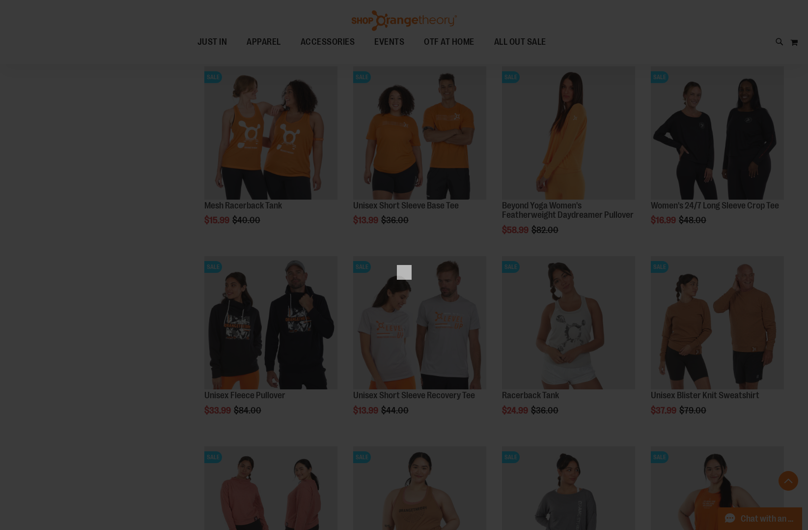
scroll to position [0, 0]
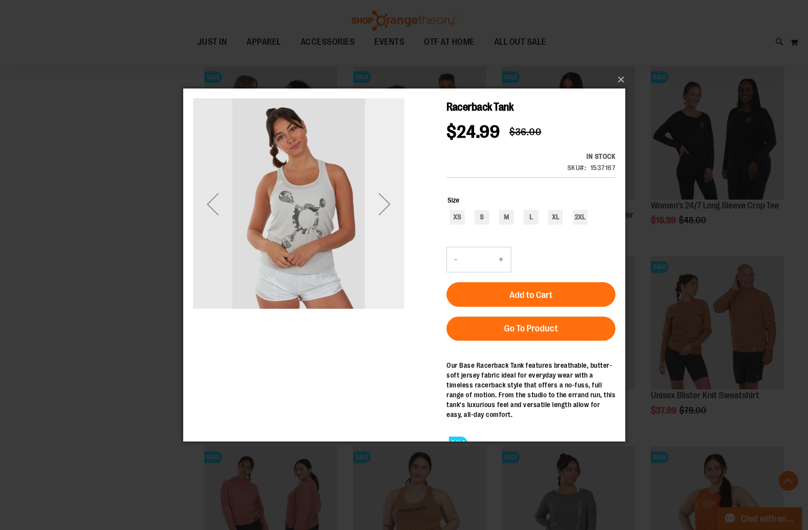
click at [391, 219] on div "Next" at bounding box center [384, 203] width 39 height 39
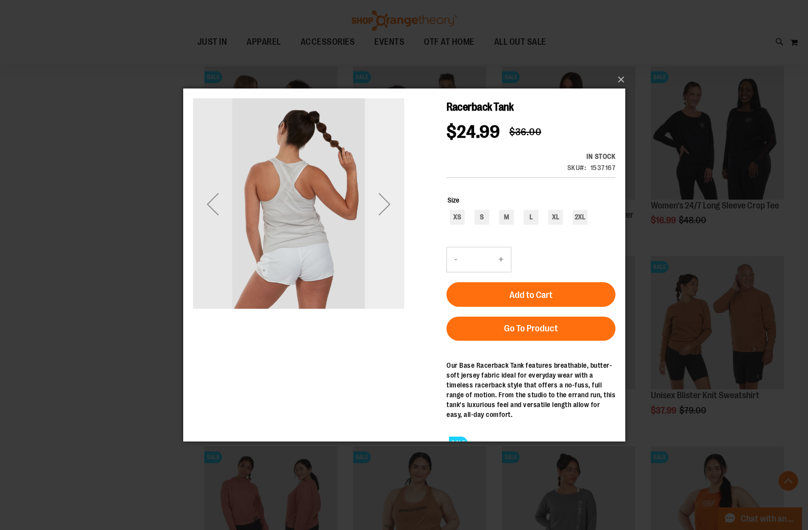
click at [391, 219] on div "Next" at bounding box center [384, 203] width 39 height 39
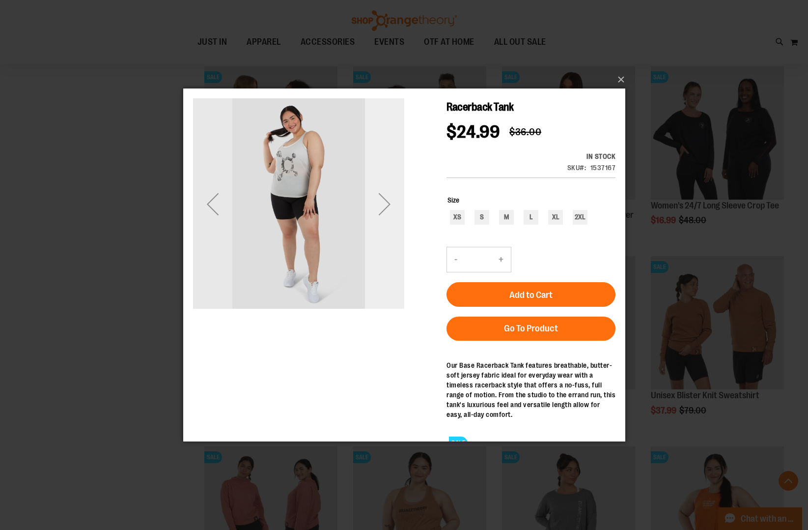
click at [391, 219] on div "Next" at bounding box center [384, 203] width 39 height 39
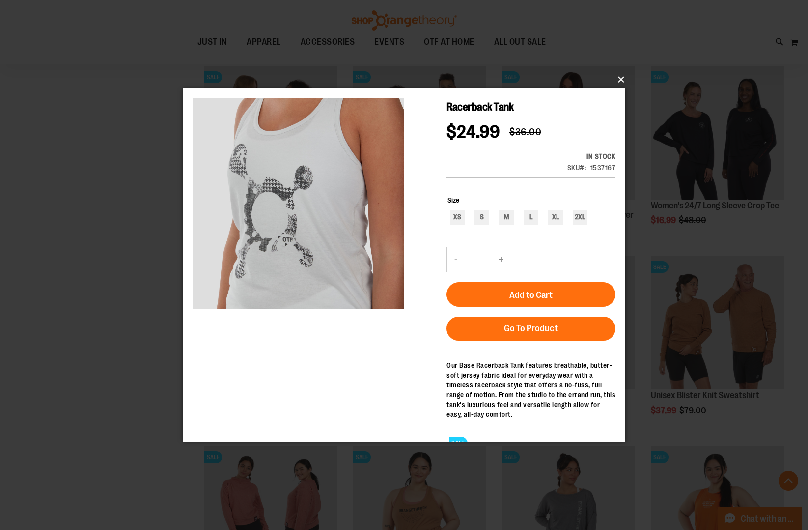
click at [615, 81] on button "×" at bounding box center [407, 80] width 442 height 22
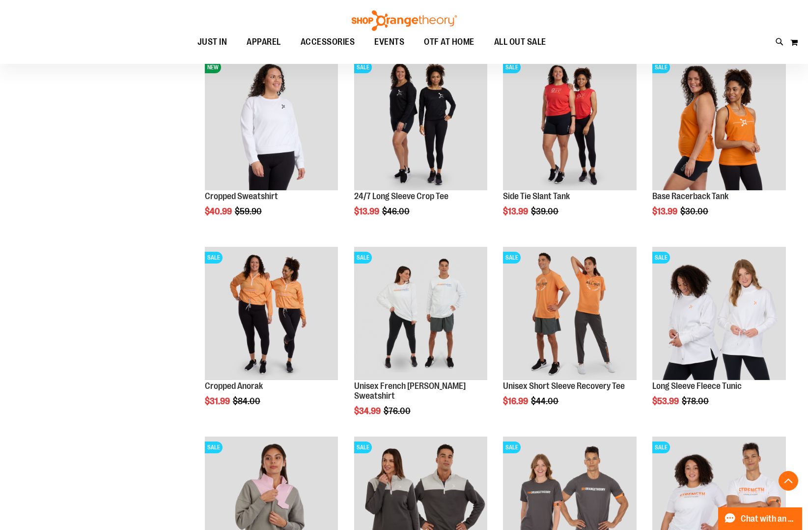
scroll to position [903, 0]
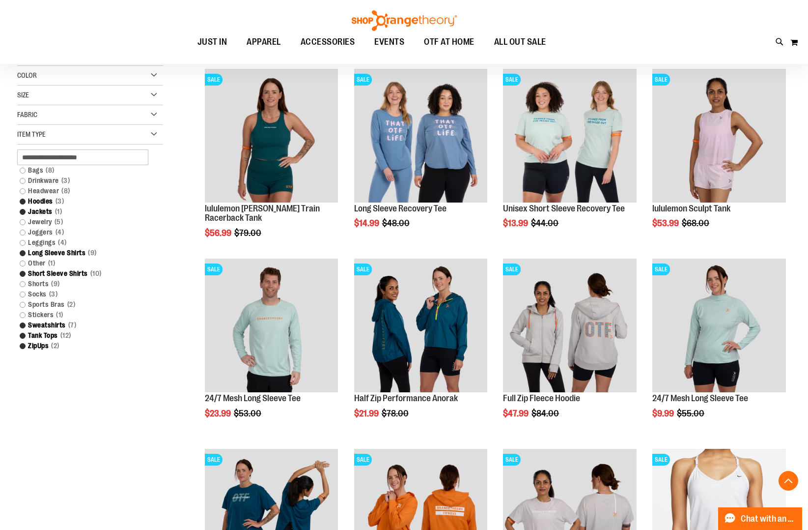
scroll to position [317, 0]
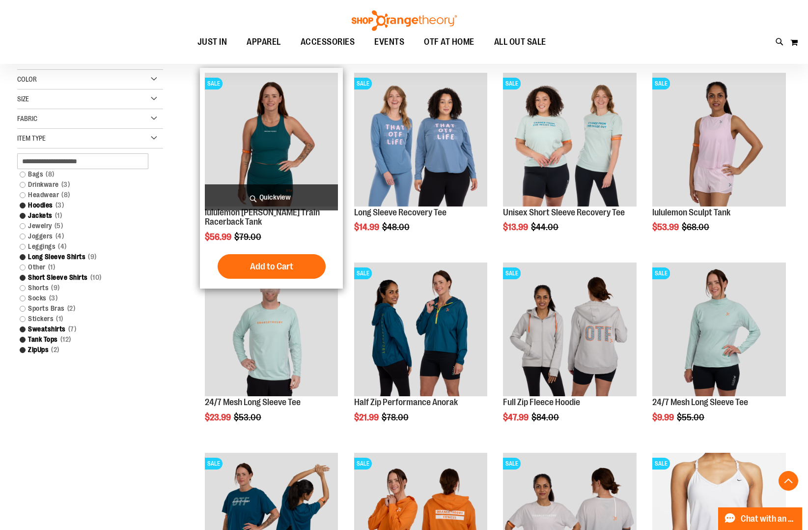
click at [262, 192] on span "Quickview" at bounding box center [272, 197] width 134 height 26
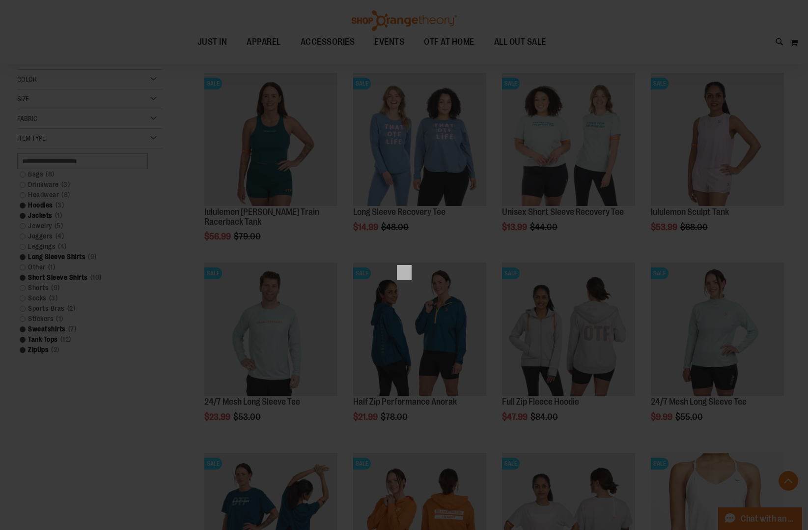
scroll to position [0, 0]
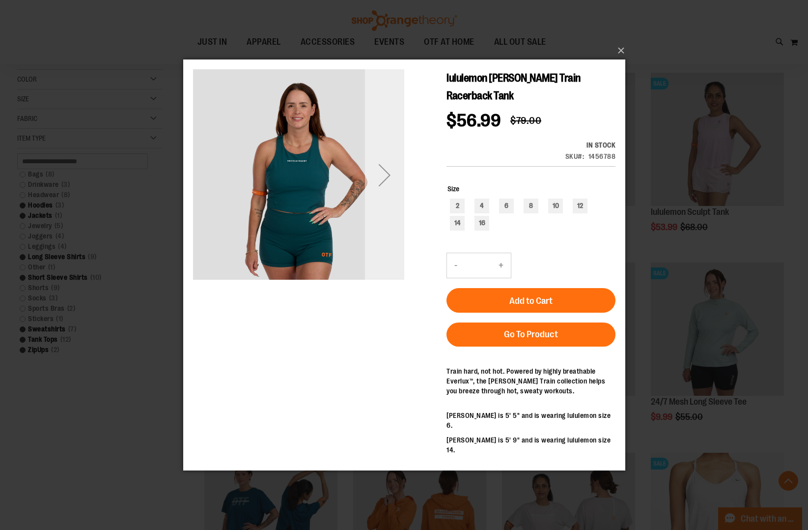
click at [395, 190] on div "Next" at bounding box center [384, 174] width 39 height 39
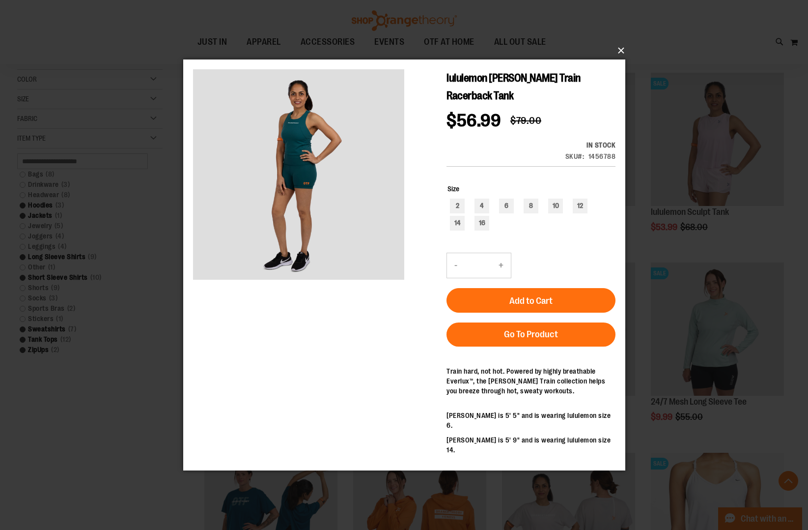
click at [625, 54] on button "×" at bounding box center [407, 51] width 442 height 22
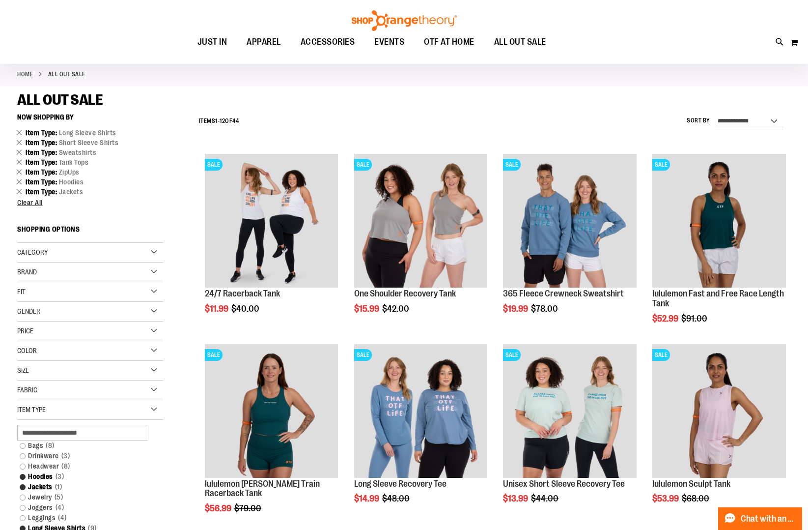
scroll to position [38, 0]
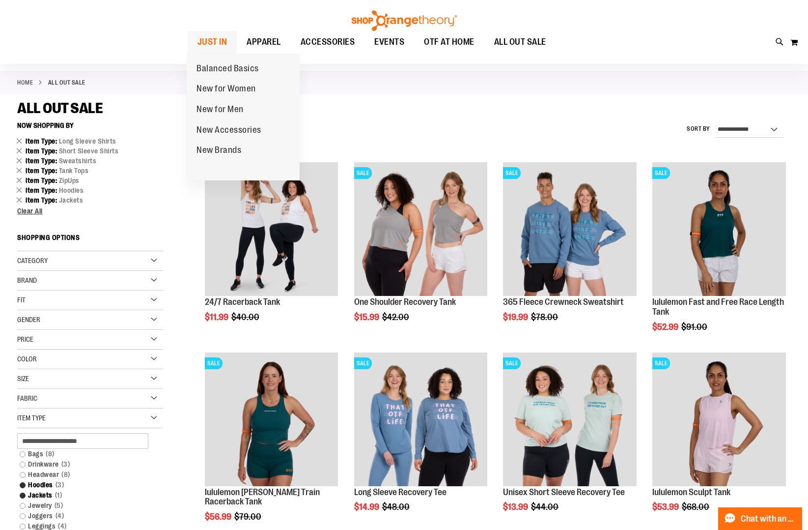
click at [224, 37] on span "JUST IN" at bounding box center [213, 42] width 30 height 22
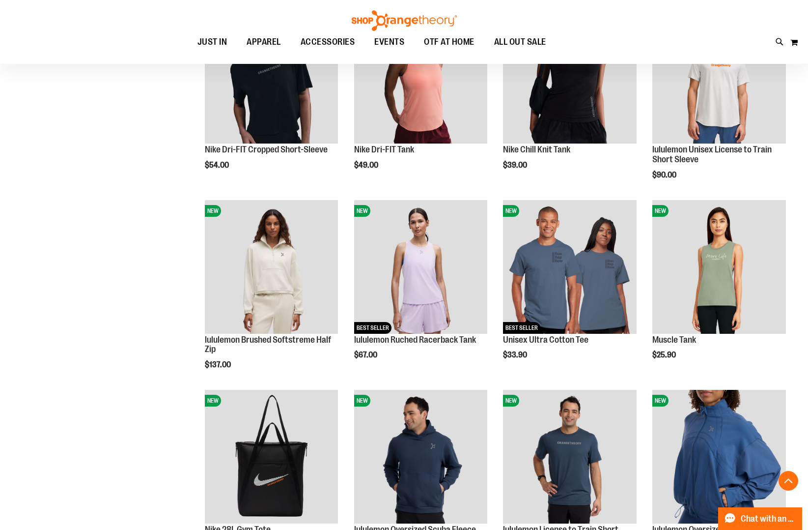
scroll to position [572, 0]
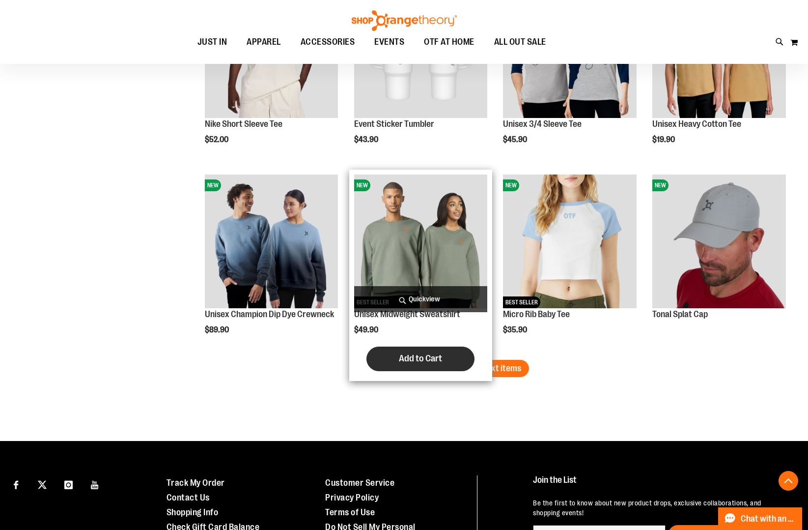
scroll to position [1545, 0]
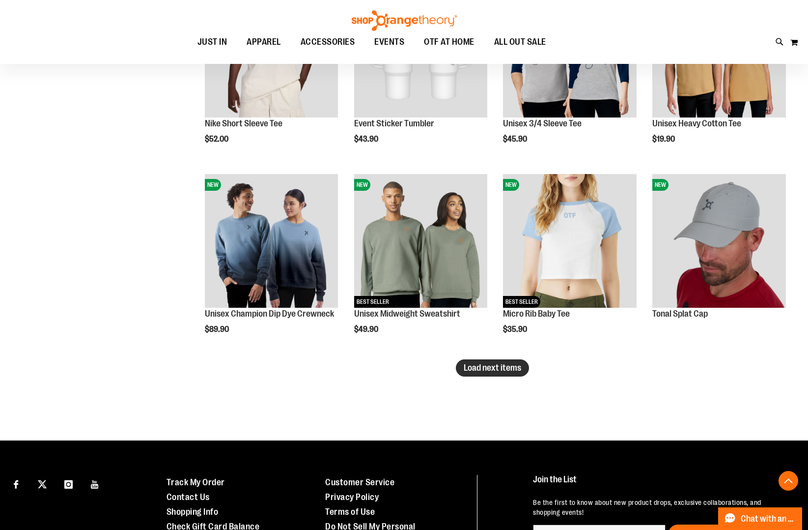
type input "**********"
click at [507, 370] on span "Load next items" at bounding box center [492, 368] width 57 height 10
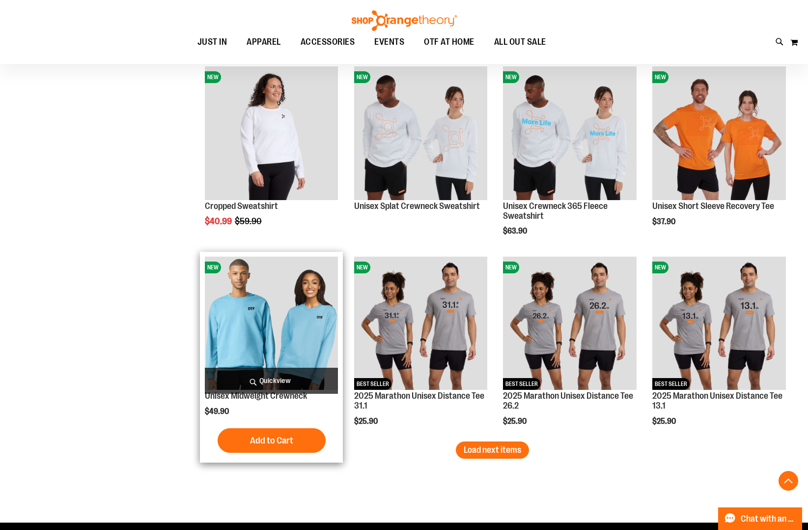
scroll to position [2034, 0]
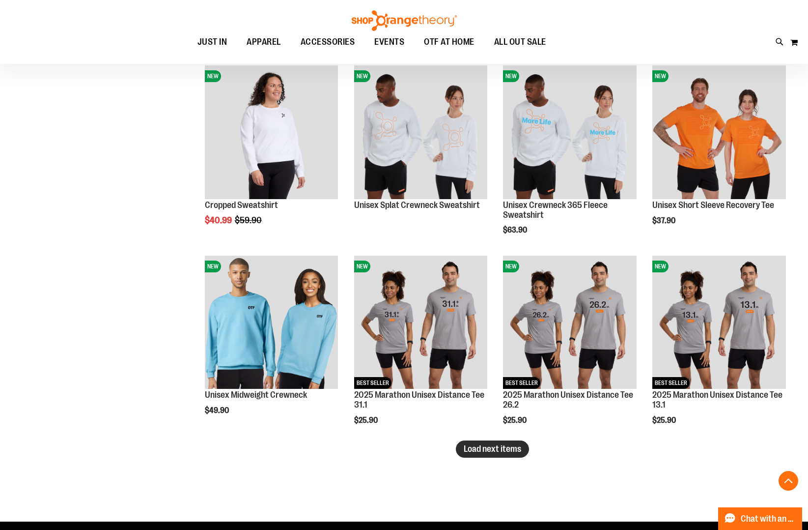
click at [499, 455] on button "Load next items" at bounding box center [492, 448] width 73 height 17
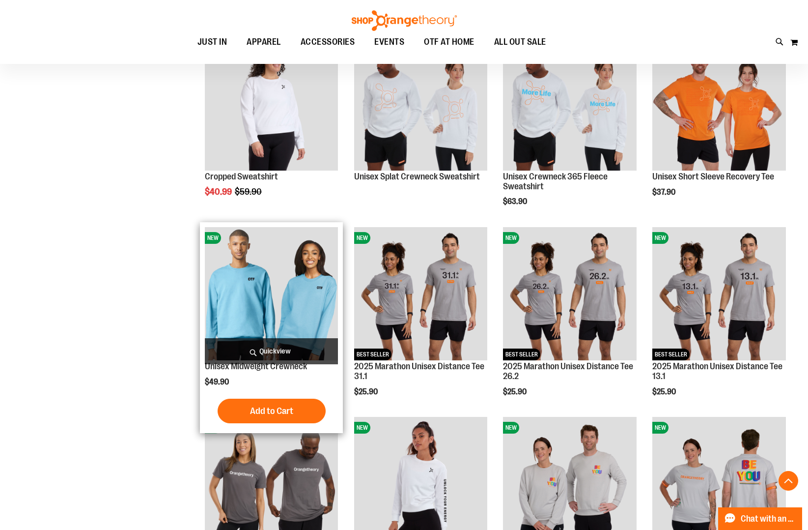
scroll to position [2072, 0]
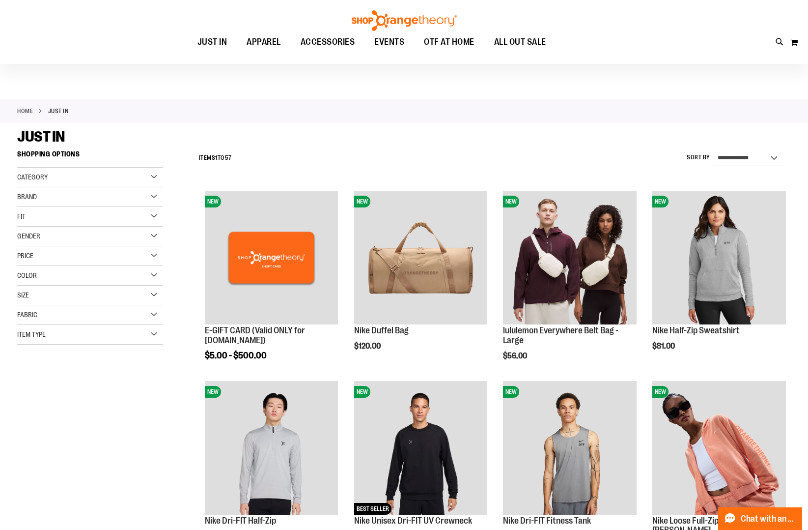
scroll to position [8, 0]
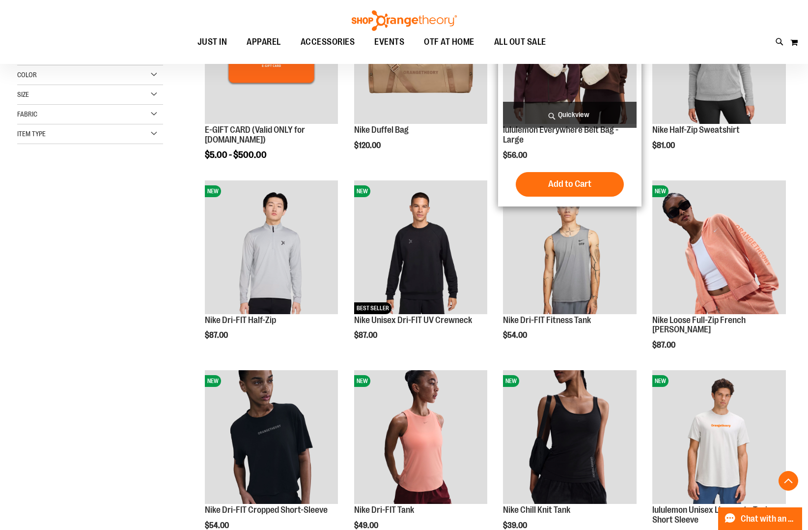
scroll to position [213, 0]
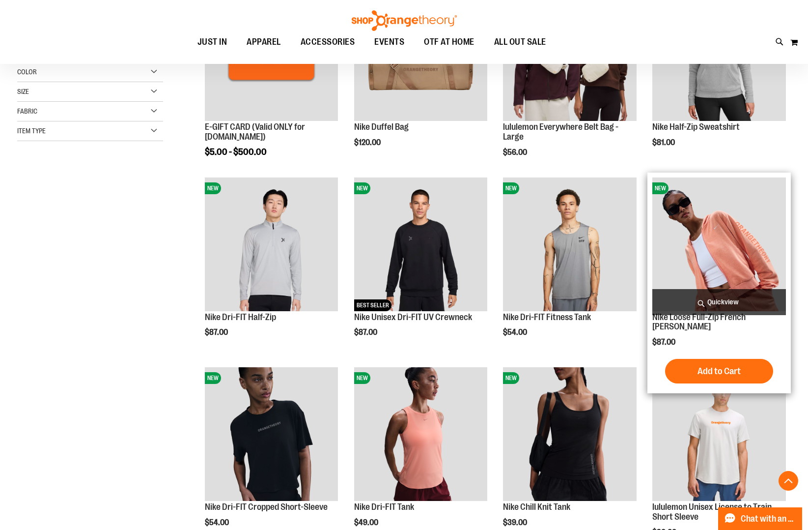
click at [686, 261] on img "product" at bounding box center [720, 244] width 134 height 134
click at [713, 307] on span "Quickview" at bounding box center [720, 302] width 134 height 26
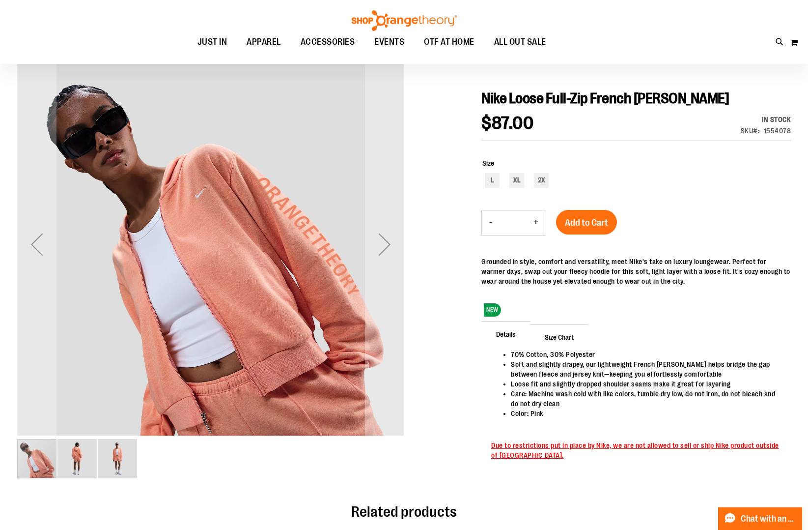
scroll to position [95, 0]
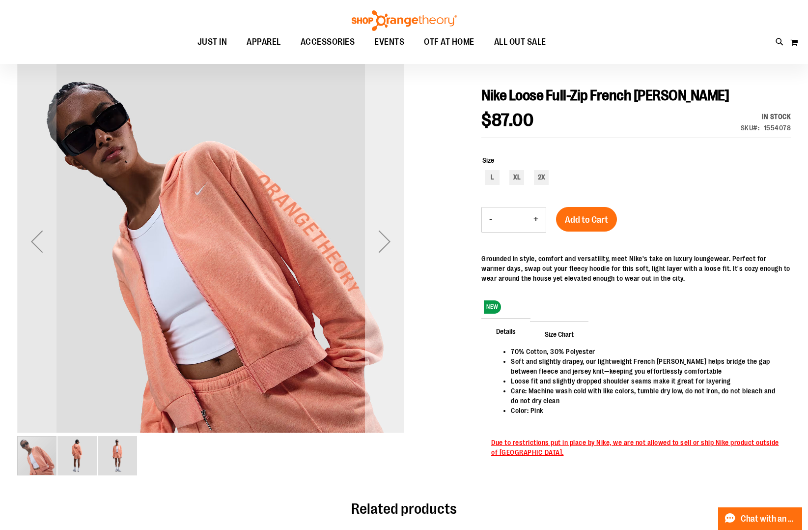
type input "**********"
click at [389, 244] on div "Next" at bounding box center [384, 241] width 39 height 39
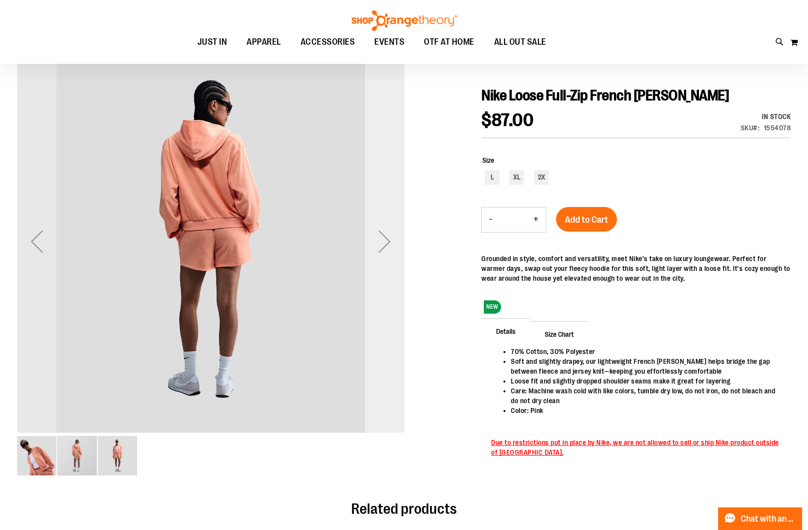
click at [389, 244] on div "Next" at bounding box center [384, 241] width 39 height 39
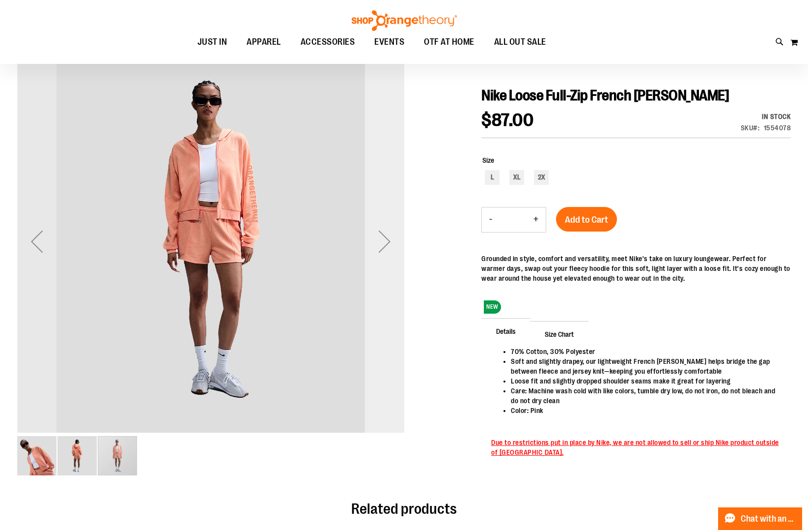
click at [389, 244] on div "Next" at bounding box center [384, 241] width 39 height 39
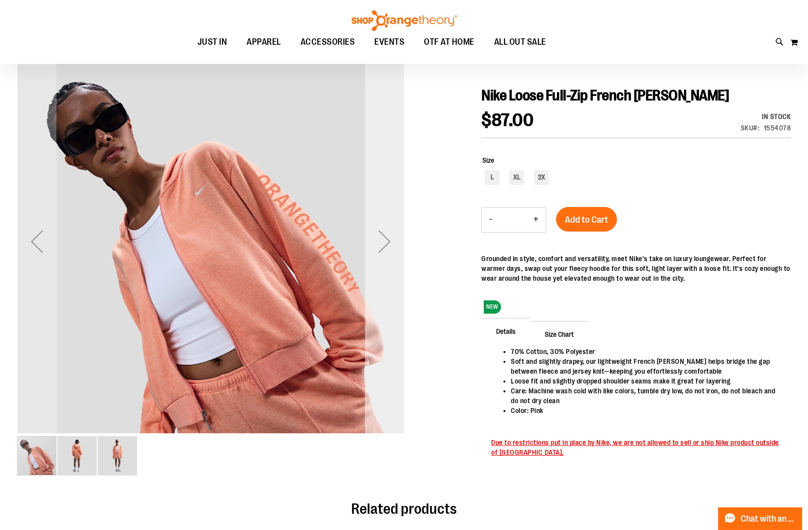
click at [389, 244] on div "Next" at bounding box center [384, 241] width 39 height 39
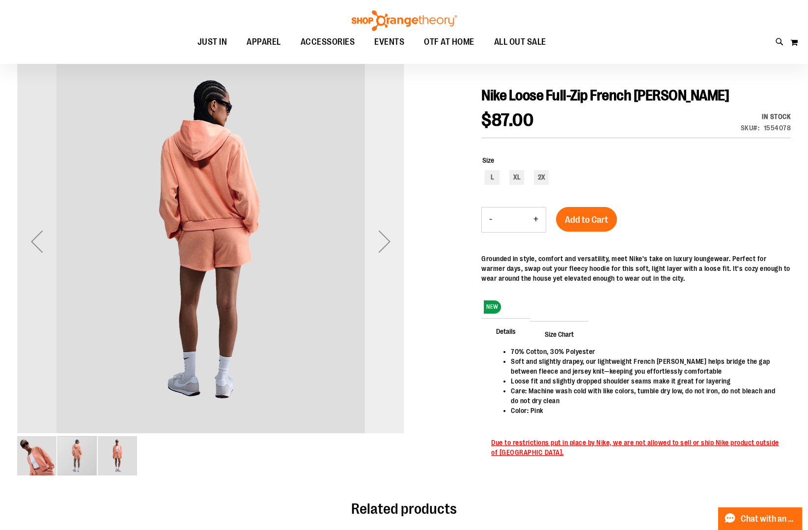
click at [389, 244] on div "Next" at bounding box center [384, 241] width 39 height 39
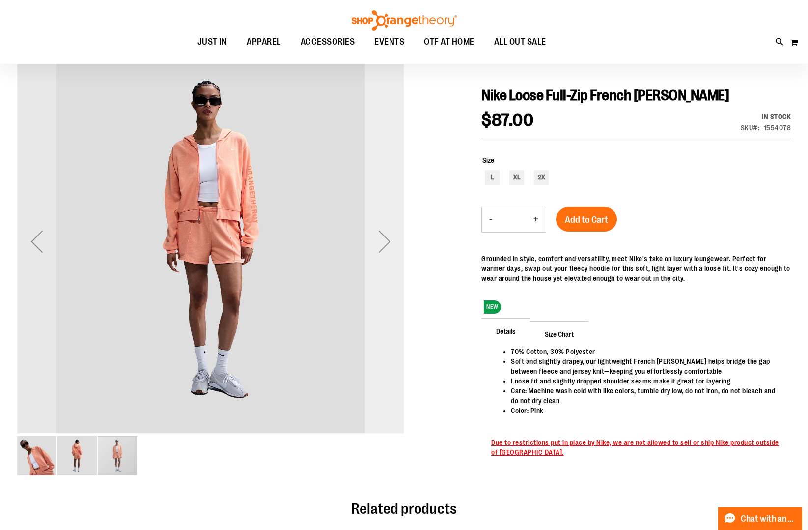
click at [389, 244] on div "Next" at bounding box center [384, 241] width 39 height 39
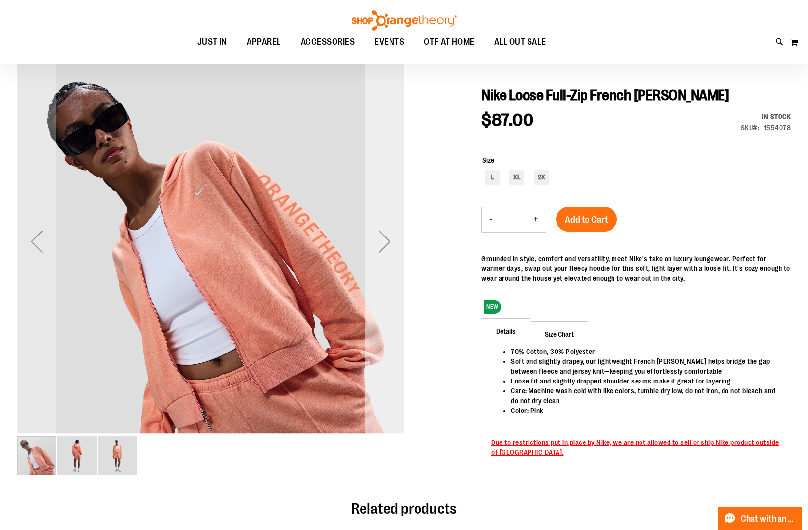
click at [389, 244] on div "Next" at bounding box center [384, 241] width 39 height 39
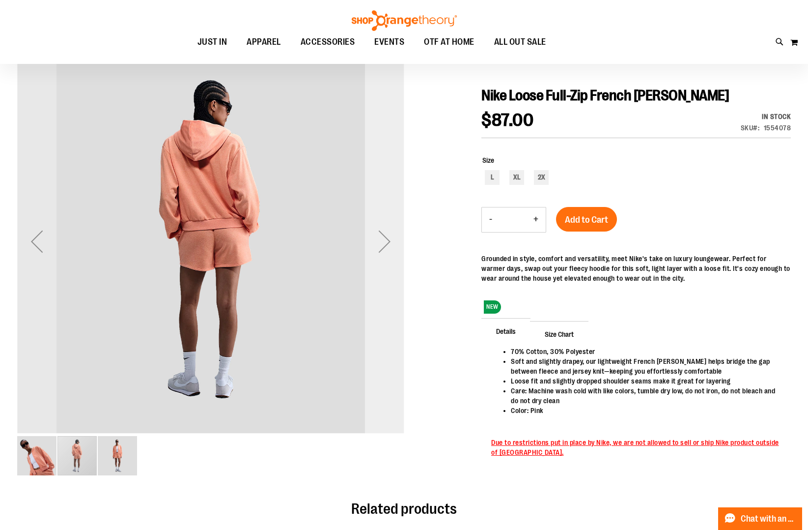
click at [389, 244] on div "Next" at bounding box center [384, 241] width 39 height 39
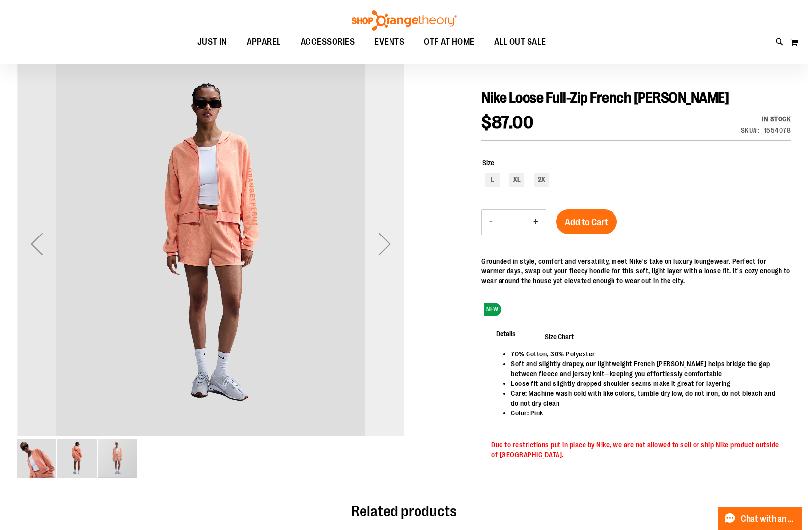
scroll to position [90, 0]
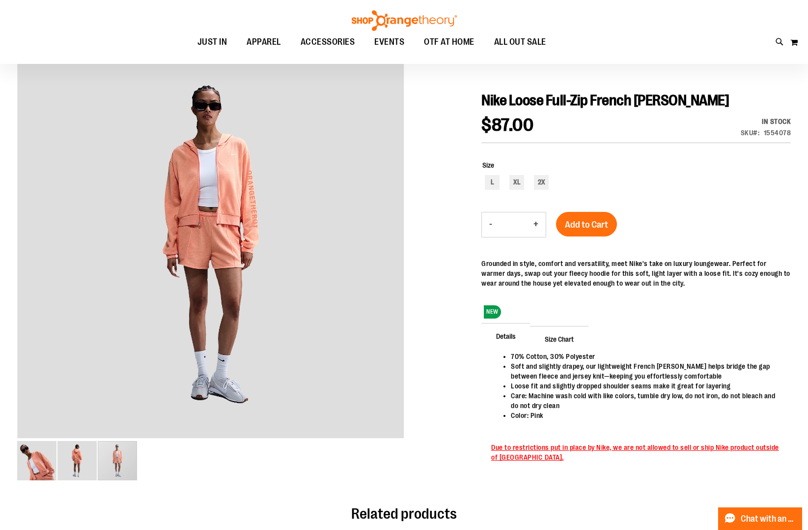
click at [568, 336] on span "Size Chart" at bounding box center [559, 339] width 58 height 26
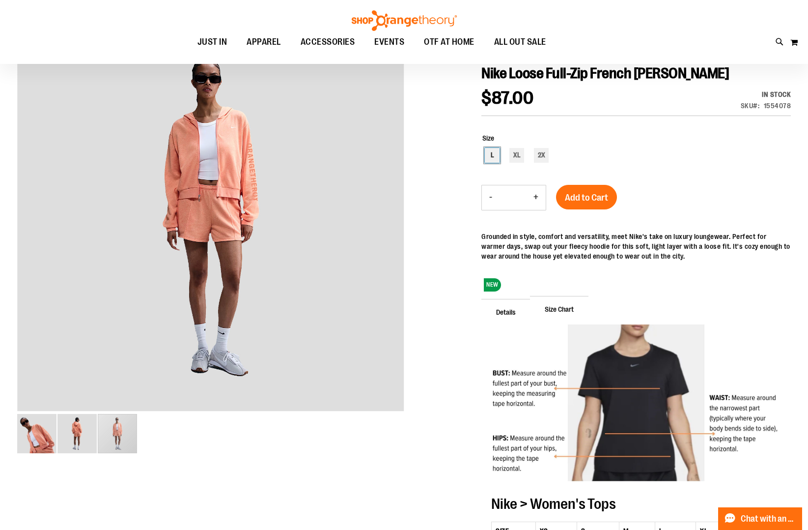
click at [486, 149] on div "L" at bounding box center [492, 155] width 15 height 15
type input "***"
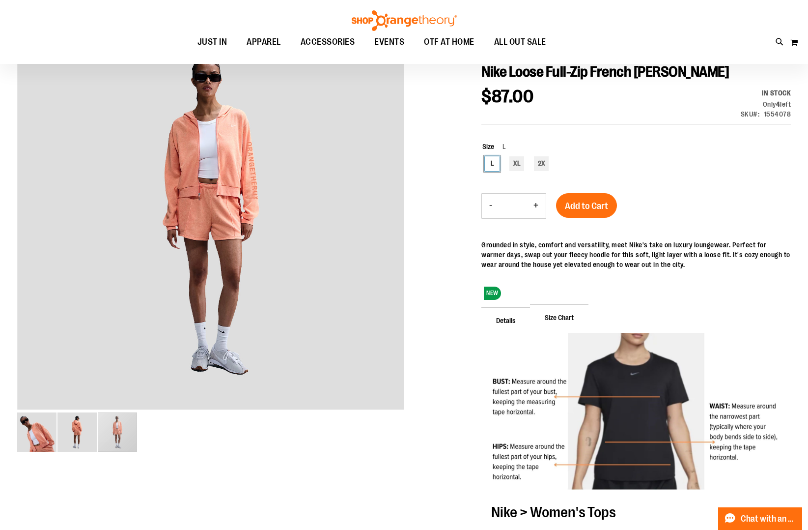
scroll to position [0, 0]
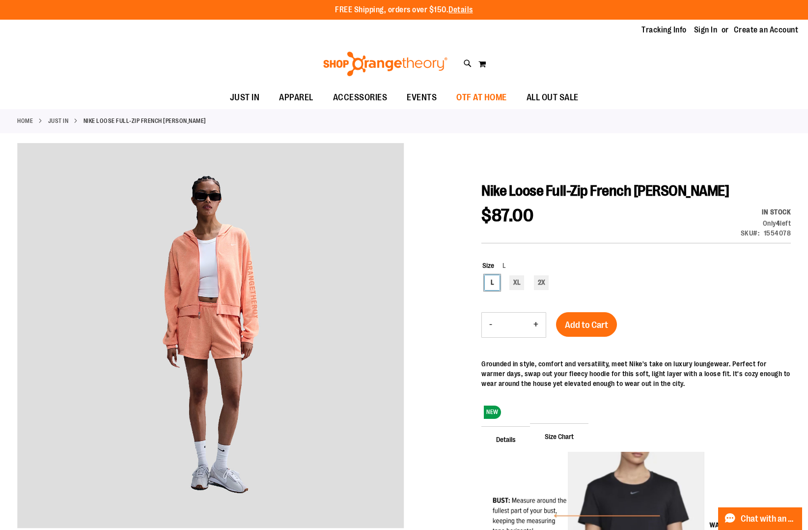
click at [490, 98] on span "OTF AT HOME" at bounding box center [481, 97] width 51 height 22
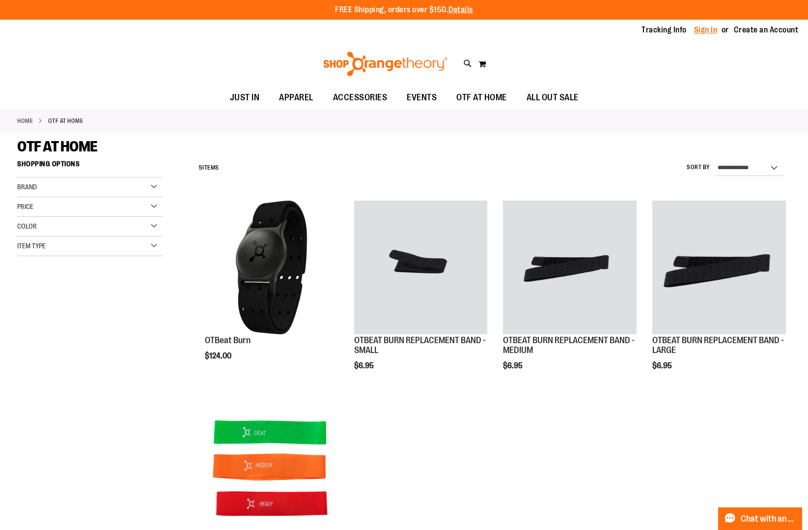
type input "**********"
click at [697, 32] on link "Sign In" at bounding box center [706, 30] width 24 height 11
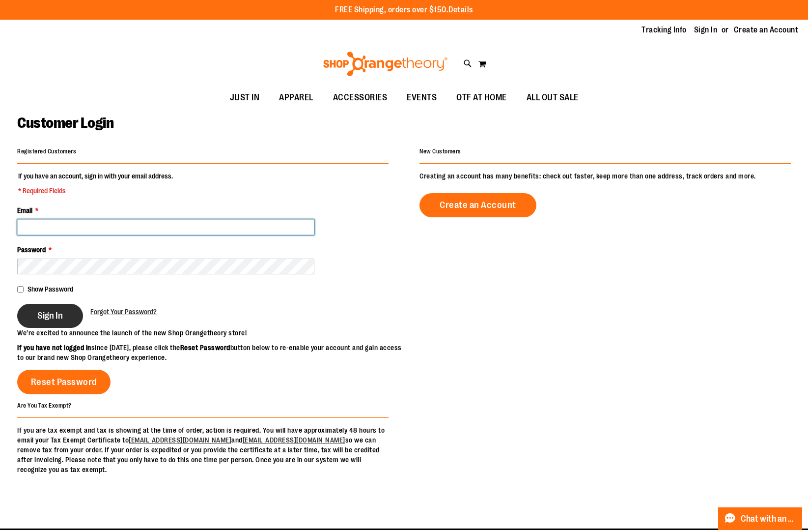
type input "**********"
click at [58, 308] on button "Sign In" at bounding box center [50, 316] width 66 height 24
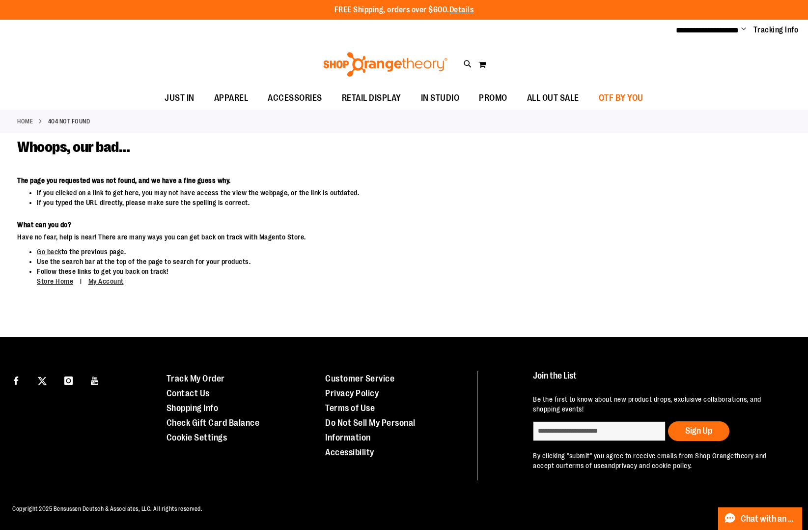
type input "**********"
click at [602, 94] on span "OTF BY YOU" at bounding box center [621, 98] width 45 height 22
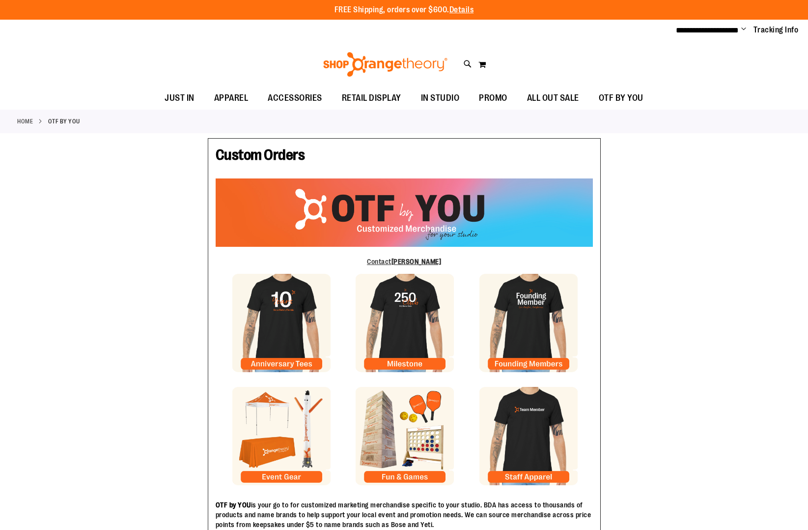
type input "*****"
type input "**********"
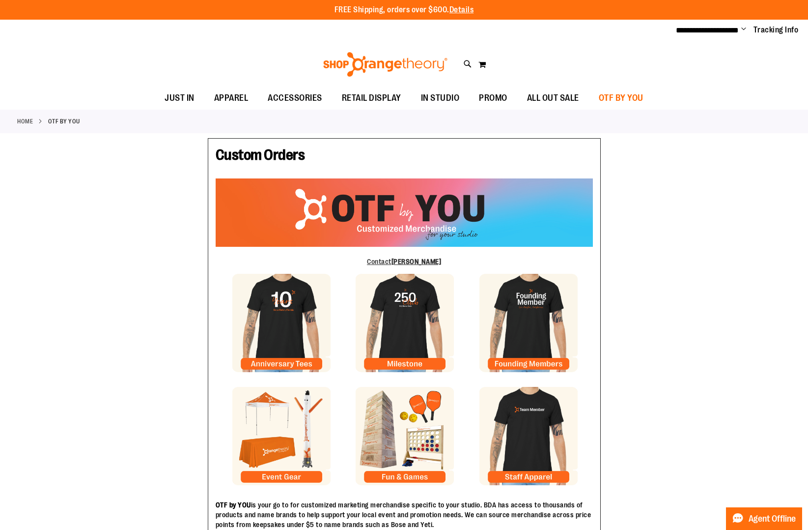
click at [595, 96] on link "OTF BY YOU" at bounding box center [621, 98] width 64 height 22
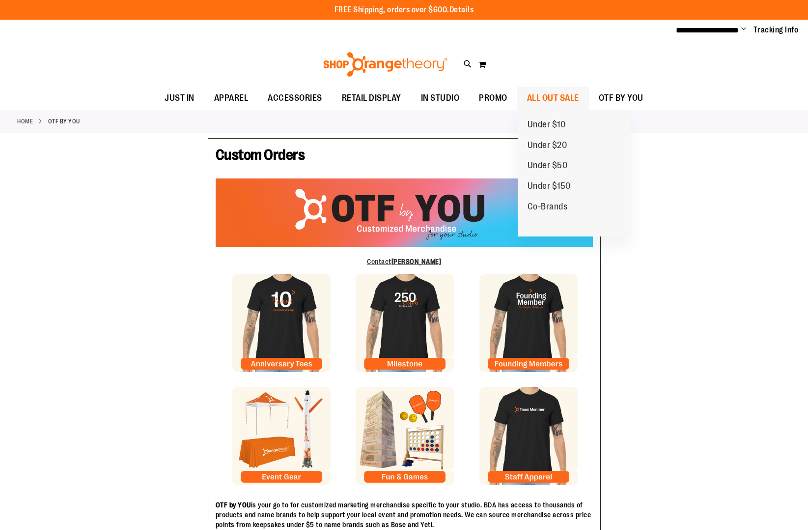
type input "**********"
click at [555, 98] on span "ALL OUT SALE" at bounding box center [553, 98] width 52 height 22
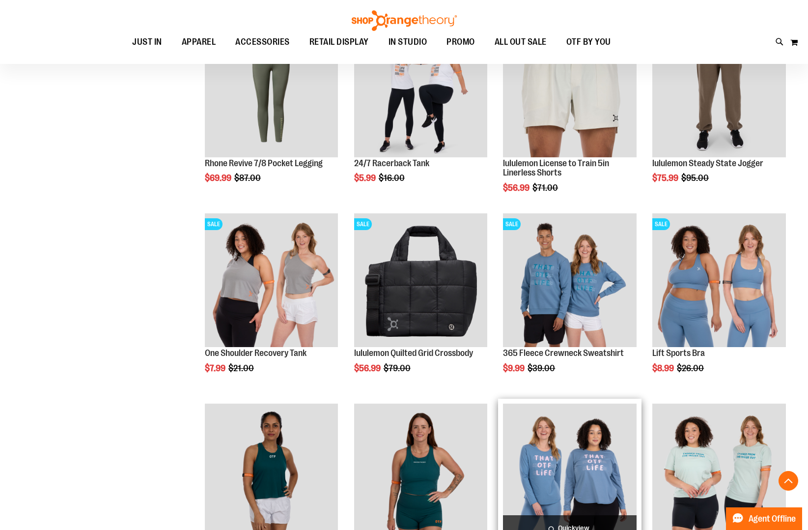
scroll to position [387, 0]
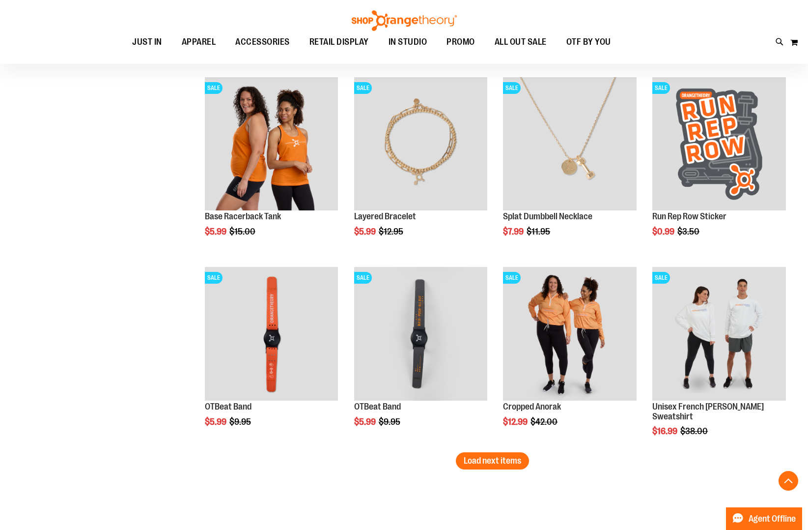
scroll to position [1454, 0]
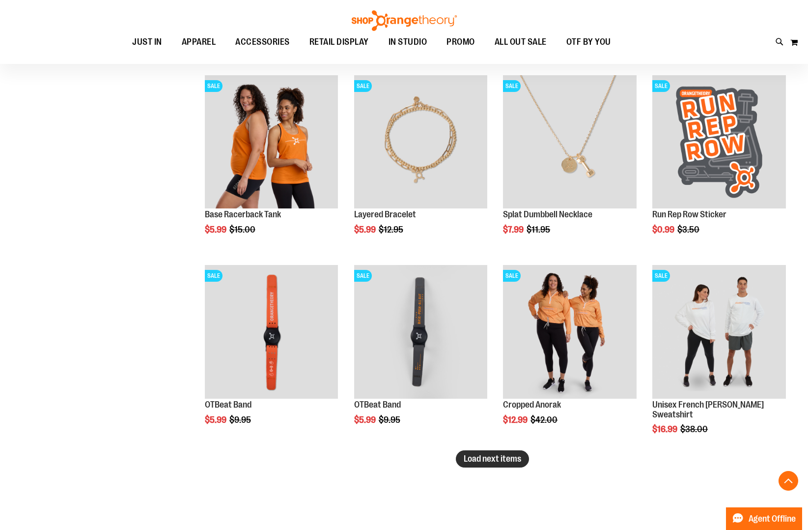
type input "**********"
click at [502, 459] on span "Load next items" at bounding box center [492, 459] width 57 height 10
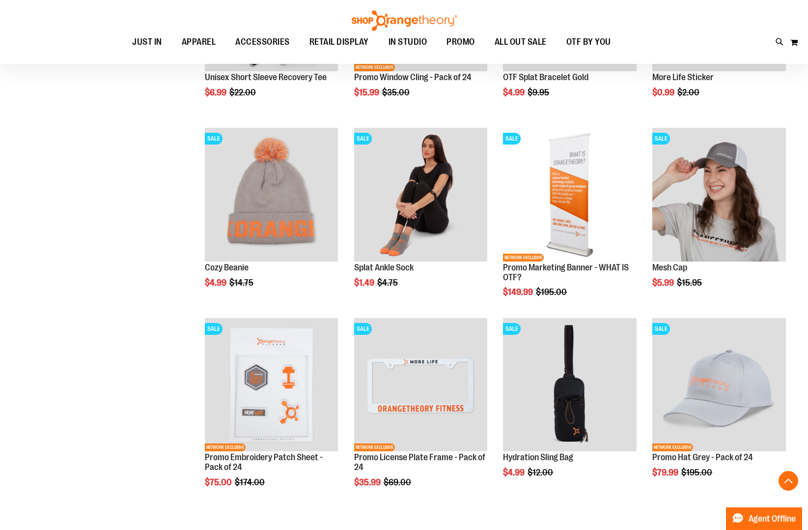
scroll to position [2033, 0]
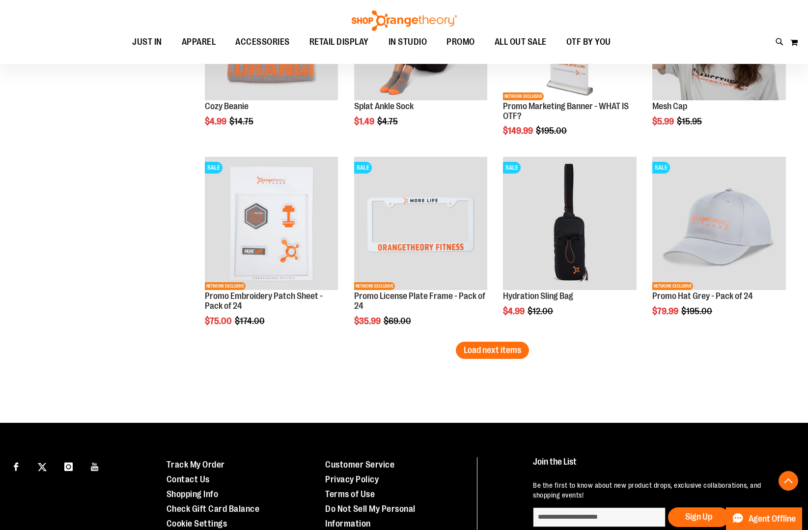
click at [524, 351] on button "Load next items" at bounding box center [492, 349] width 73 height 17
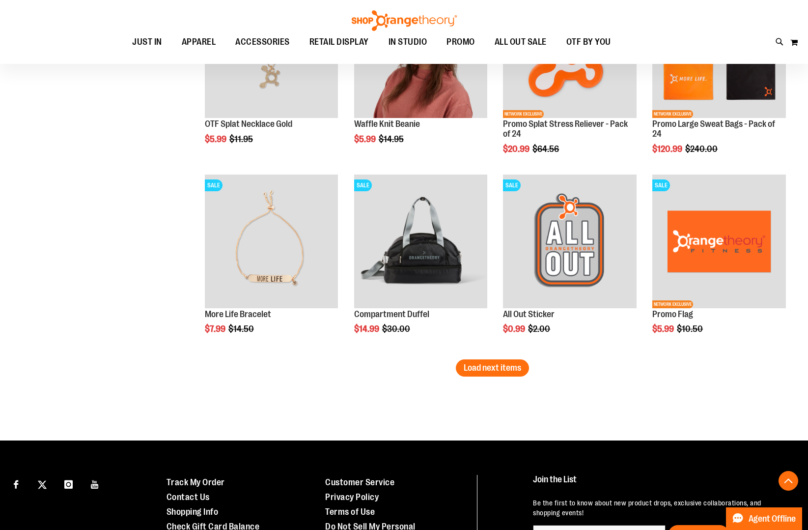
scroll to position [2687, 0]
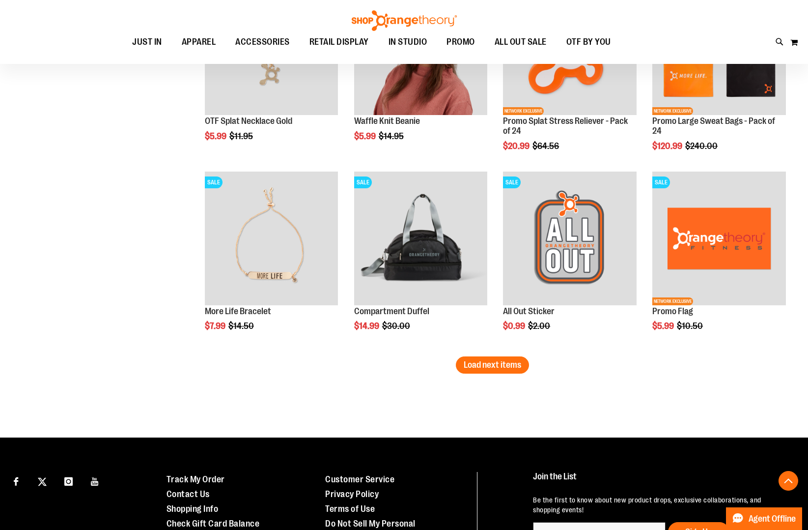
click at [472, 370] on button "Load next items" at bounding box center [492, 364] width 73 height 17
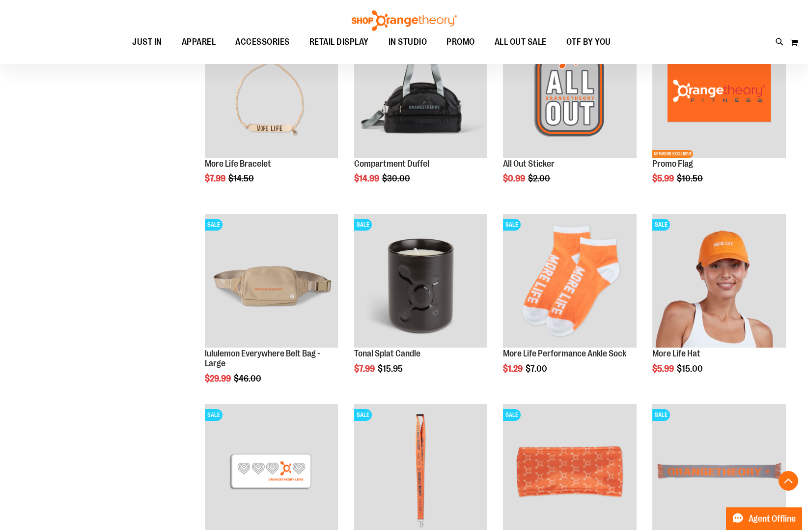
scroll to position [2998, 0]
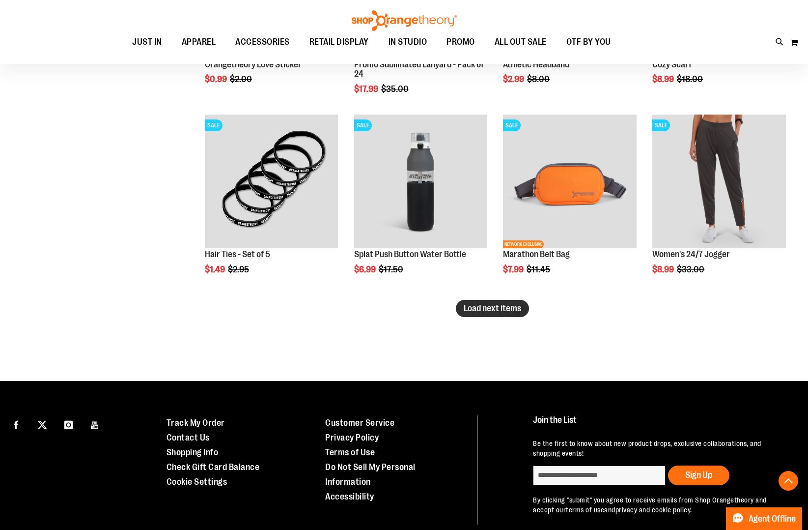
click at [482, 313] on span "Load next items" at bounding box center [492, 308] width 57 height 10
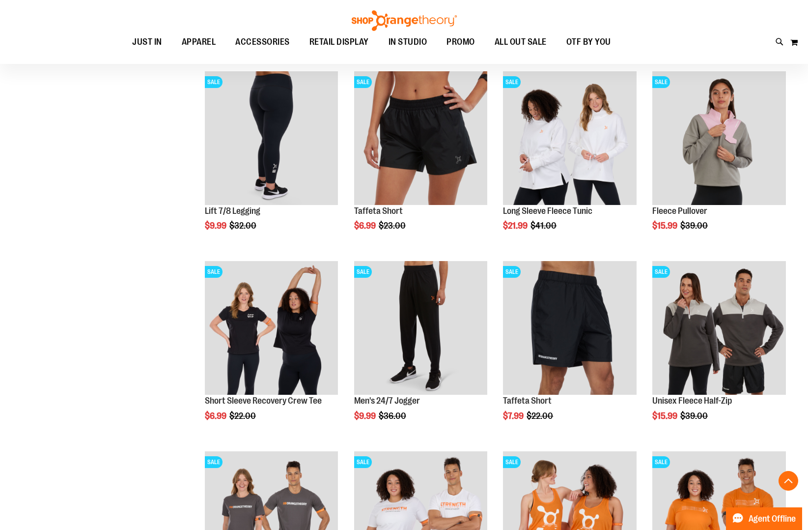
scroll to position [3559, 0]
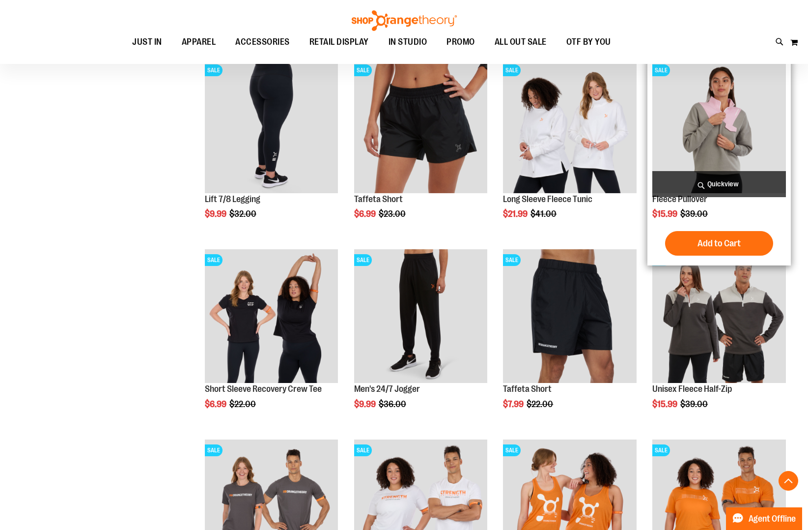
click at [740, 187] on span "Quickview" at bounding box center [720, 184] width 134 height 26
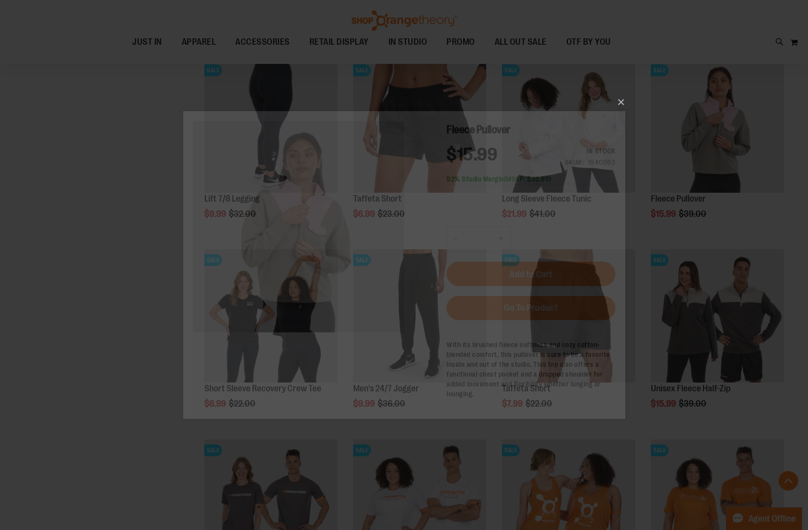
scroll to position [0, 0]
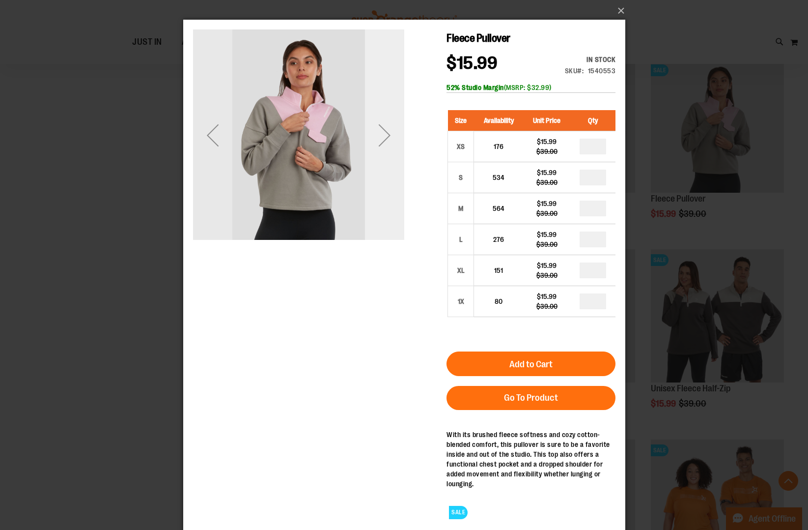
click at [384, 170] on div "Next" at bounding box center [384, 134] width 39 height 211
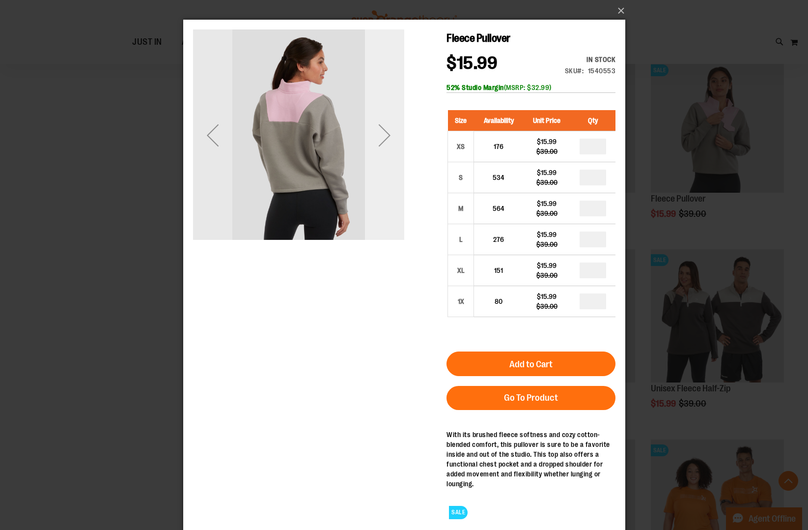
click at [384, 170] on div "Next" at bounding box center [384, 134] width 39 height 211
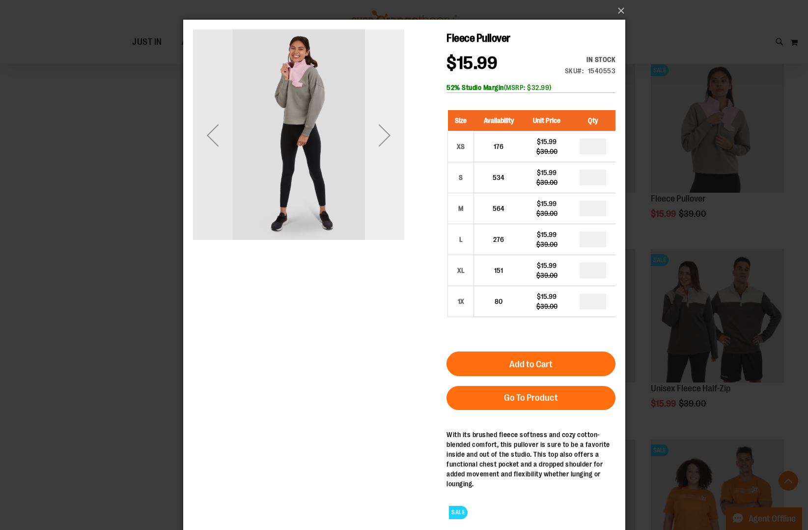
click at [384, 170] on div "Next" at bounding box center [384, 134] width 39 height 211
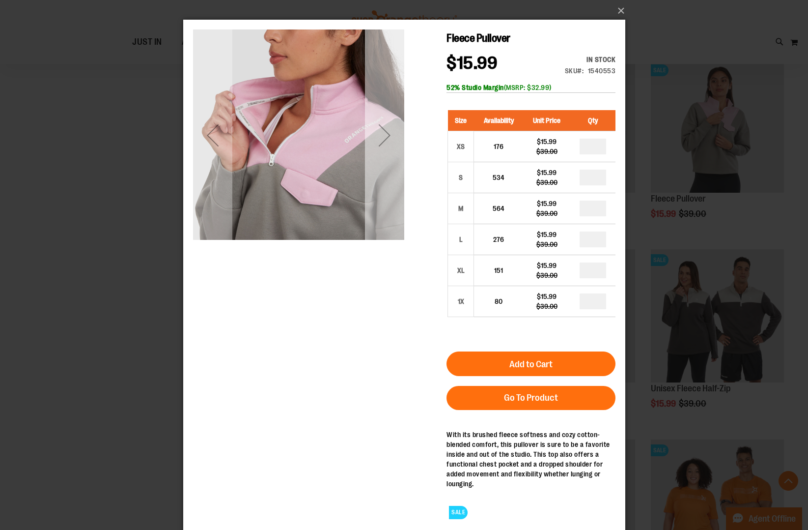
click at [384, 170] on div "Next" at bounding box center [384, 134] width 39 height 211
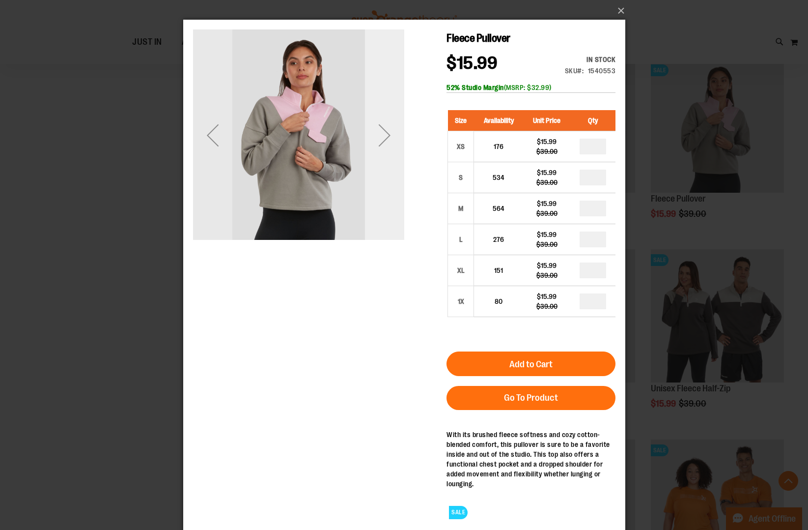
click at [384, 170] on div "Next" at bounding box center [384, 134] width 39 height 211
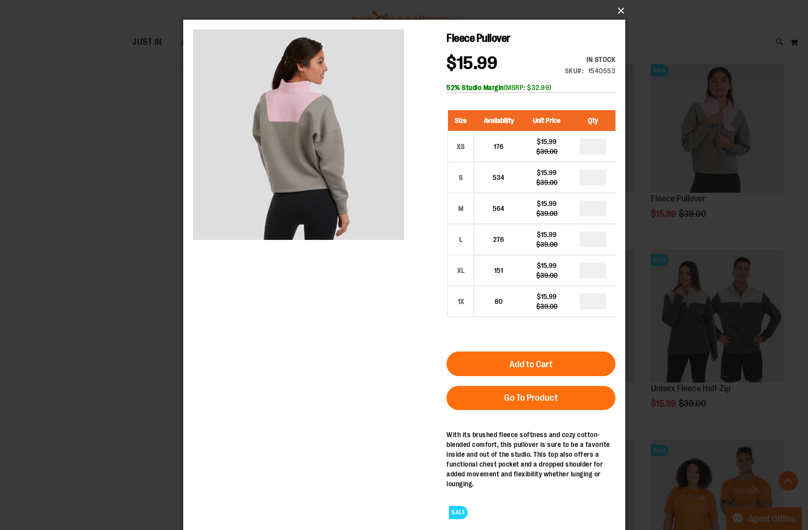
click at [624, 11] on button "×" at bounding box center [407, 11] width 442 height 22
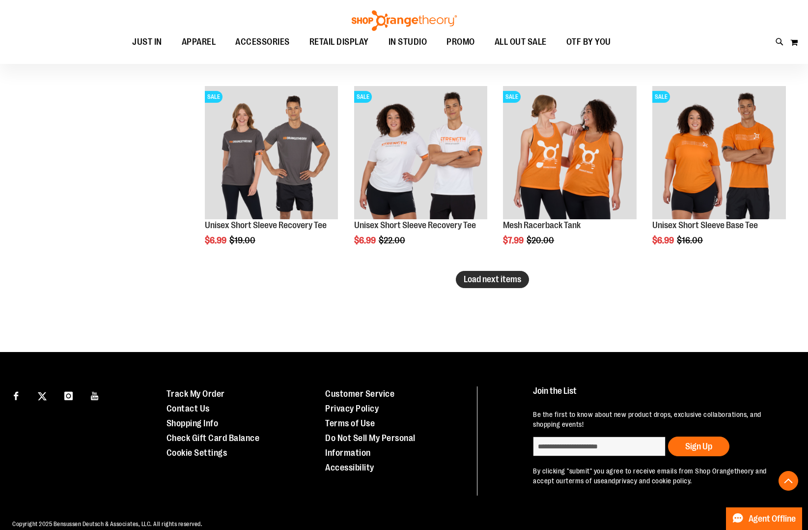
click at [512, 283] on span "Load next items" at bounding box center [492, 279] width 57 height 10
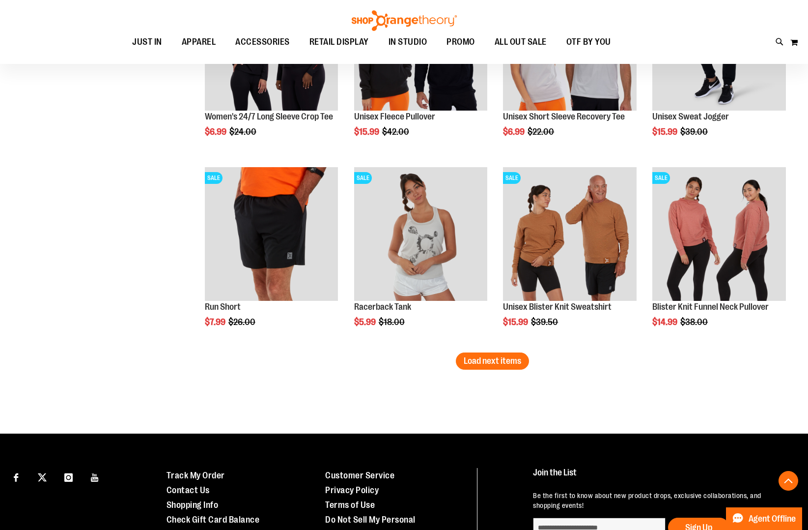
scroll to position [4402, 0]
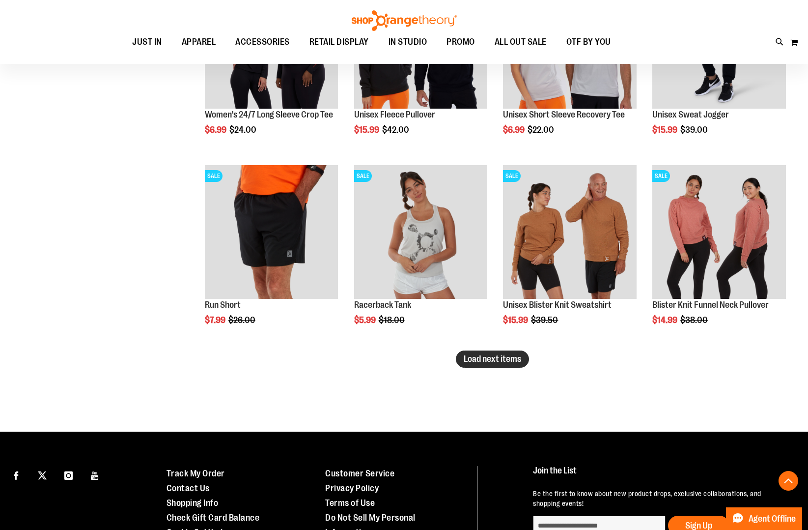
click at [465, 358] on span "Load next items" at bounding box center [492, 359] width 57 height 10
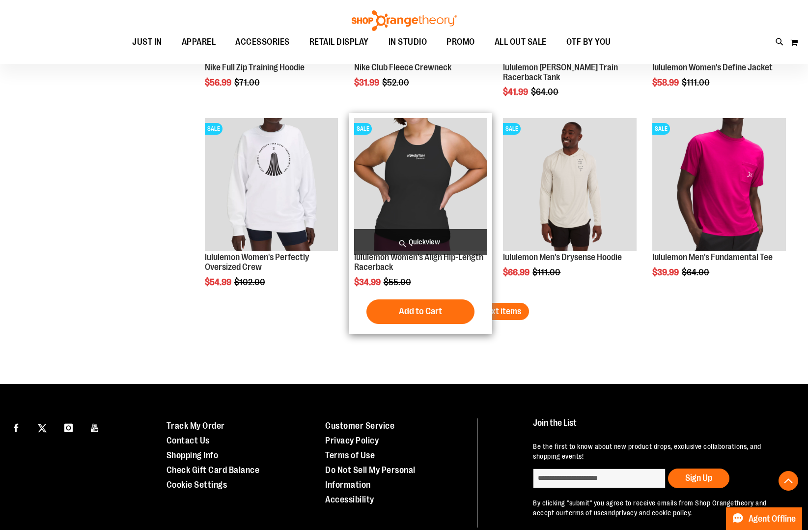
scroll to position [5022, 0]
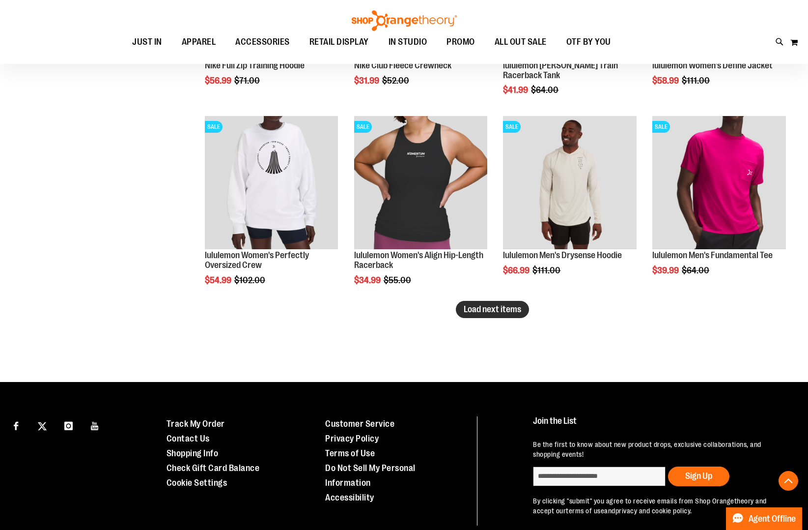
click at [471, 312] on span "Load next items" at bounding box center [492, 309] width 57 height 10
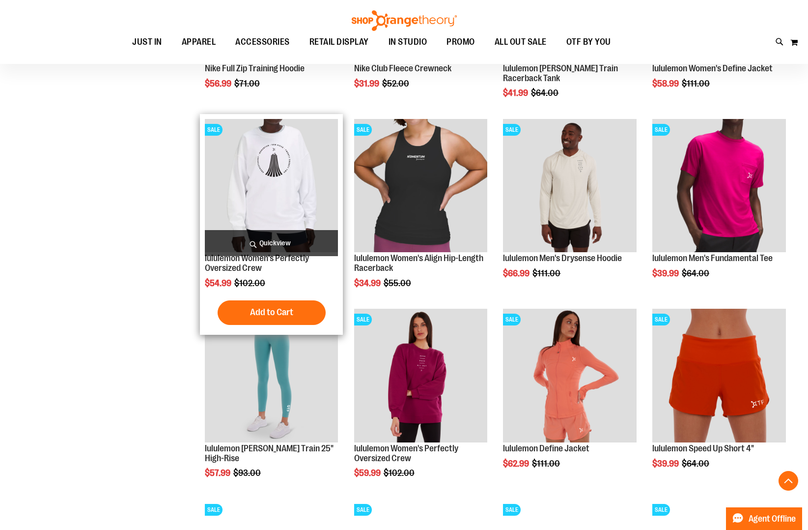
click at [290, 212] on img "product" at bounding box center [272, 186] width 134 height 134
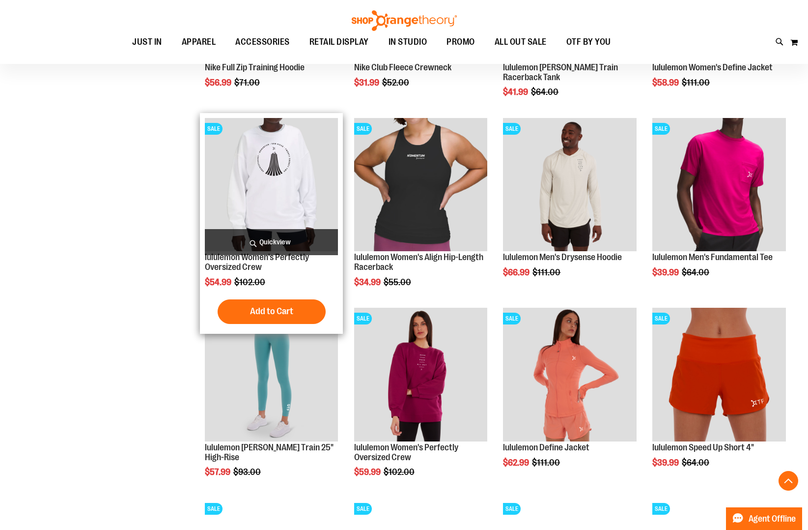
click at [290, 212] on img "product" at bounding box center [272, 185] width 134 height 134
click at [289, 248] on span "Quickview" at bounding box center [272, 242] width 134 height 26
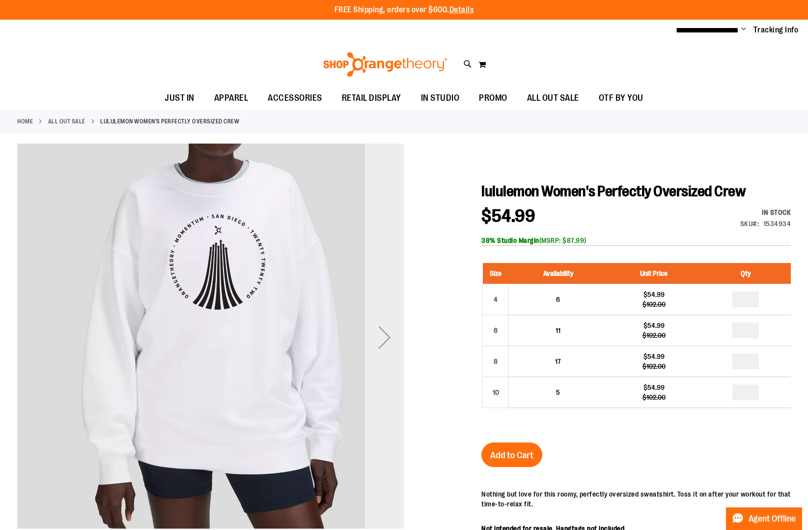
type input "**********"
click at [380, 262] on div "Next" at bounding box center [384, 336] width 39 height 387
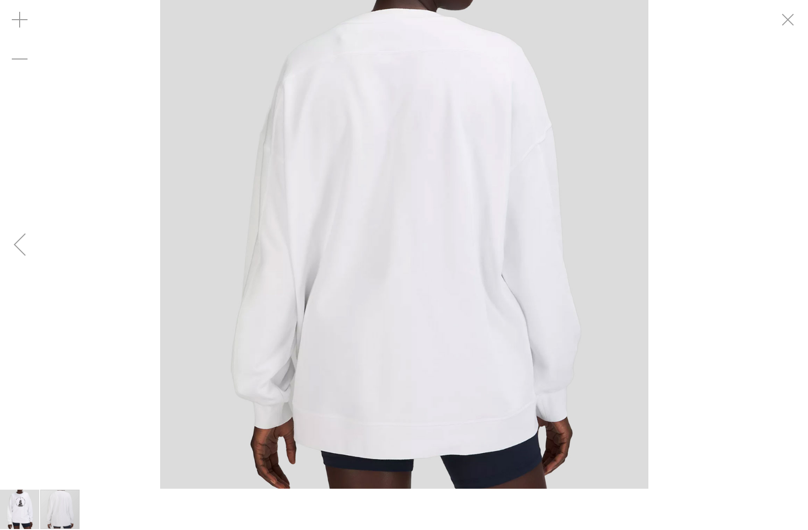
drag, startPoint x: 790, startPoint y: 20, endPoint x: 782, endPoint y: 26, distance: 9.8
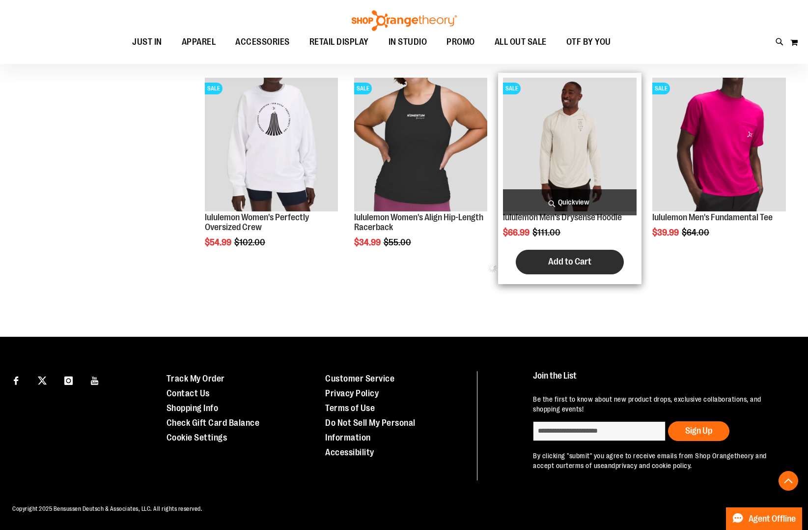
scroll to position [408, 0]
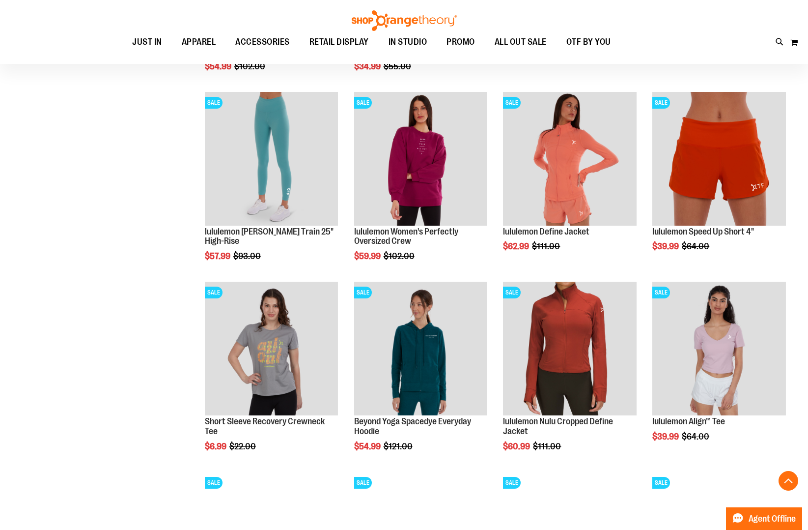
scroll to position [616, 0]
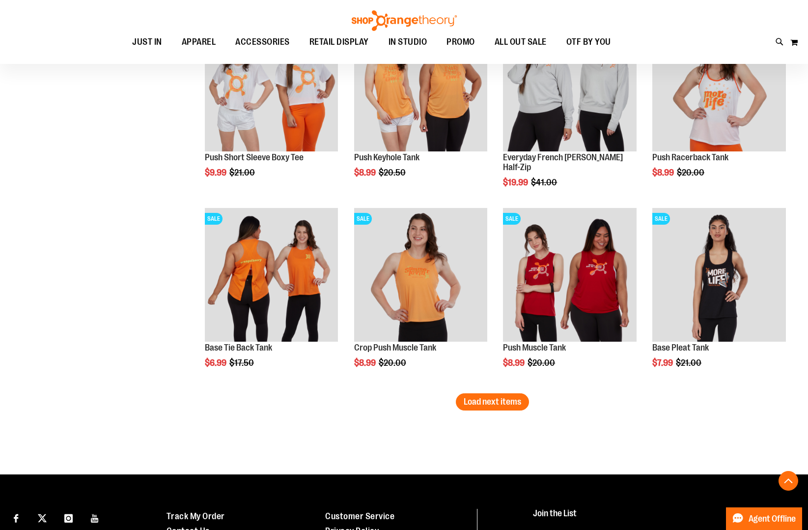
scroll to position [1428, 0]
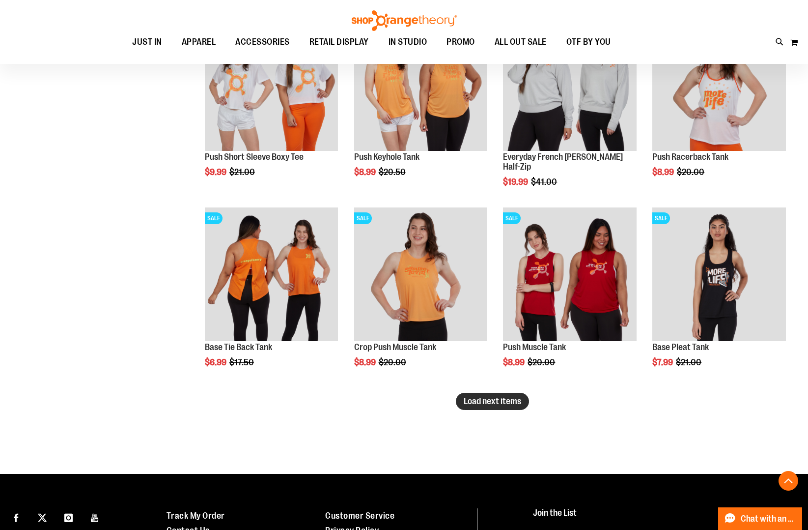
type input "**********"
click at [484, 409] on button "Load next items" at bounding box center [492, 401] width 73 height 17
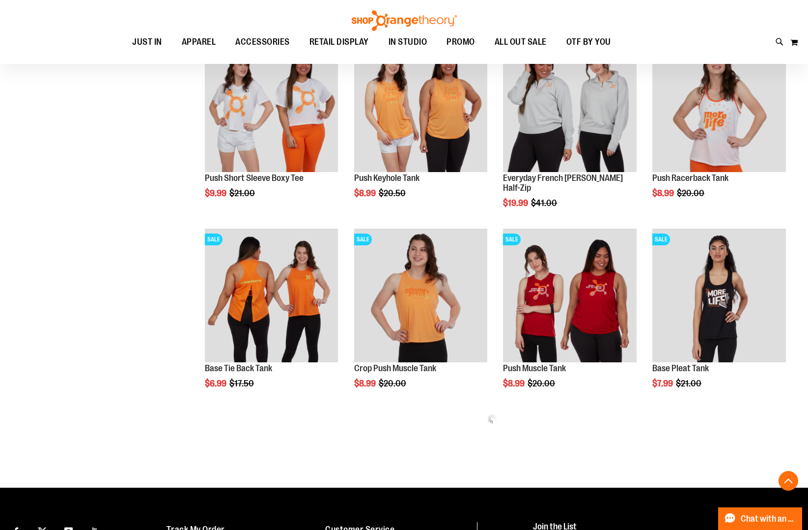
scroll to position [1403, 0]
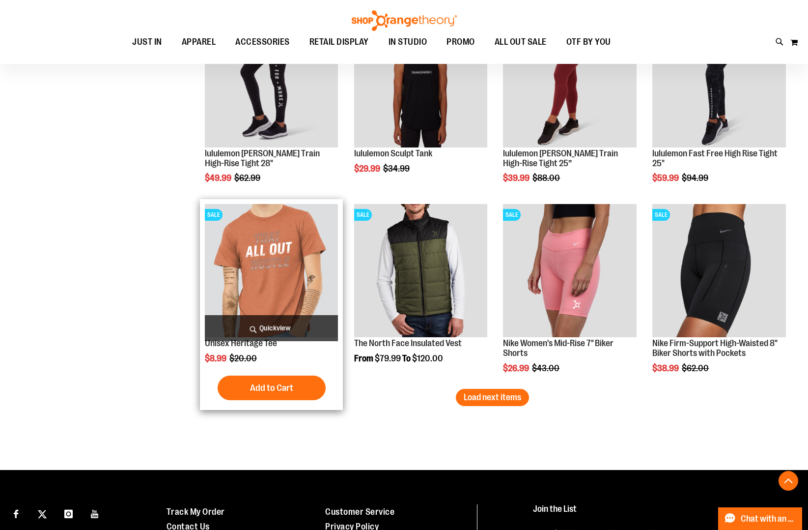
scroll to position [2005, 0]
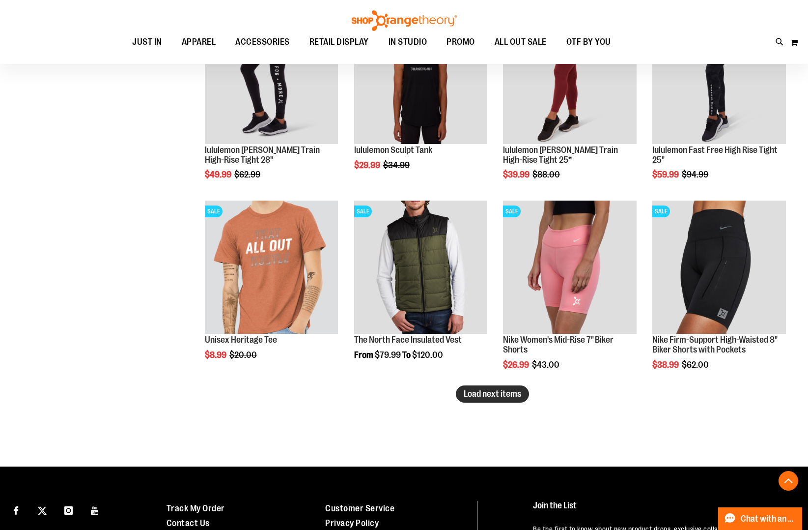
click at [479, 386] on button "Load next items" at bounding box center [492, 393] width 73 height 17
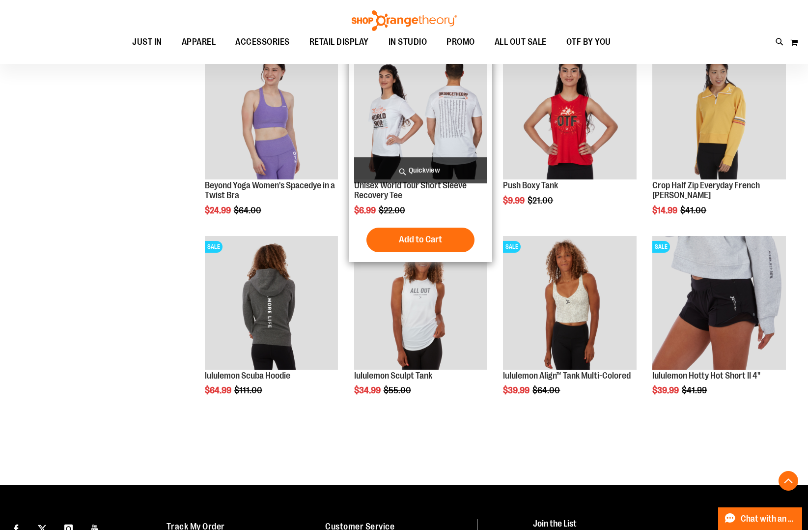
scroll to position [2542, 0]
